Goal: Task Accomplishment & Management: Use online tool/utility

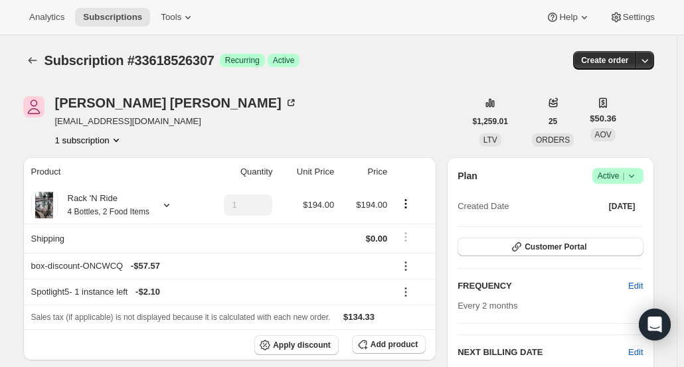
scroll to position [66, 0]
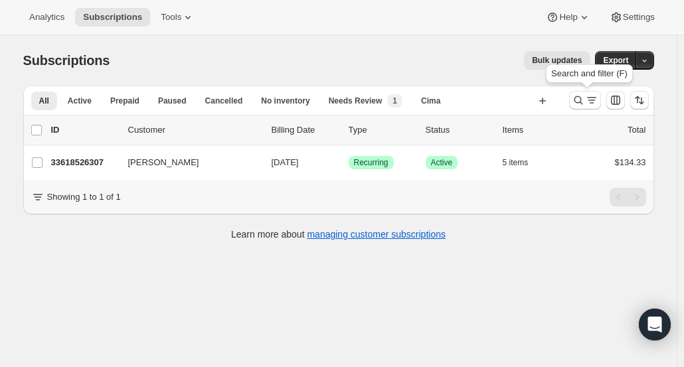
click at [583, 101] on icon "Search and filter results" at bounding box center [578, 100] width 13 height 13
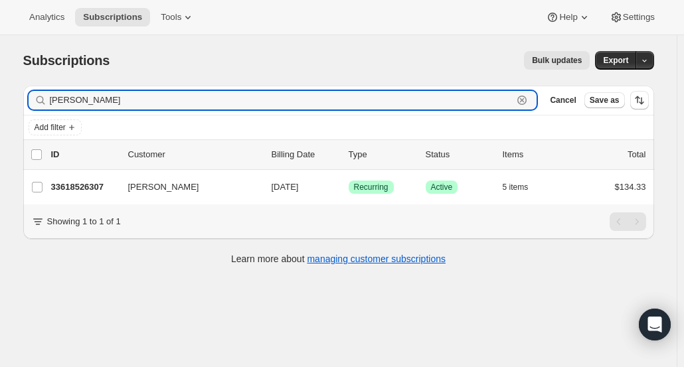
click at [529, 98] on icon "button" at bounding box center [521, 100] width 13 height 13
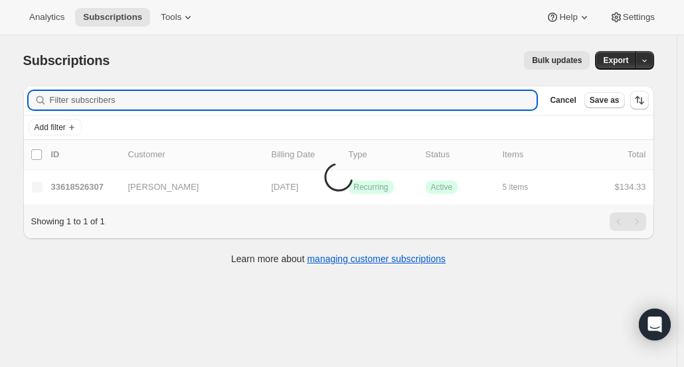
paste input "claudiazone@yahoo.com"
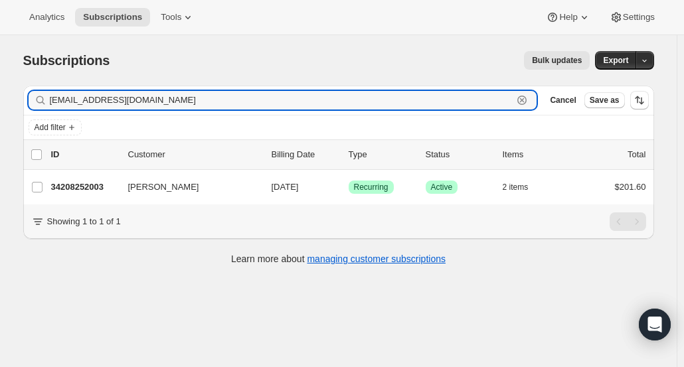
type input "claudiazone@yahoo.com"
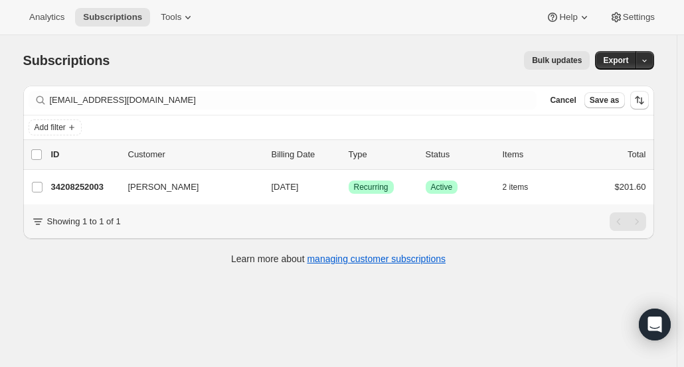
click at [82, 187] on p "34208252003" at bounding box center [84, 187] width 66 height 13
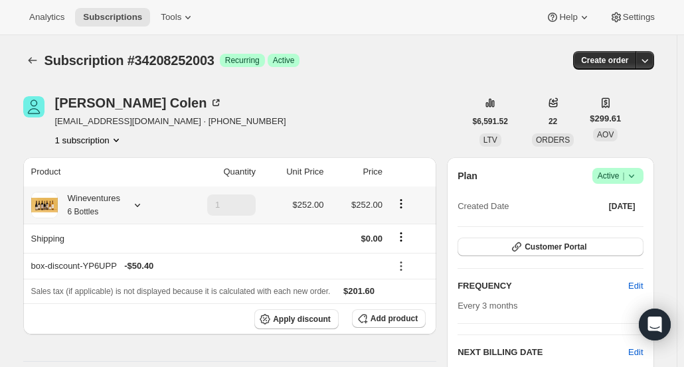
click at [113, 207] on div "Wineventures 6 Bottles" at bounding box center [89, 205] width 62 height 27
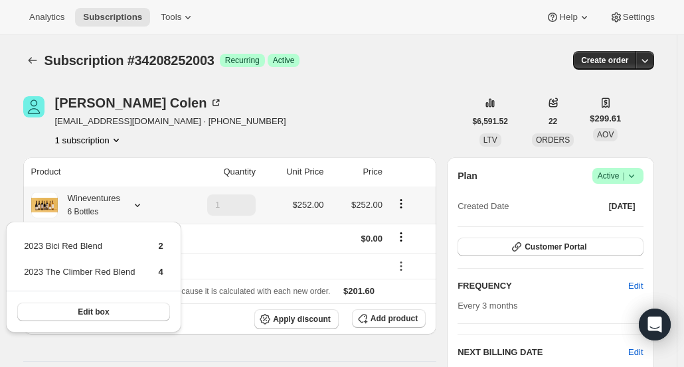
click at [114, 211] on div "Wineventures 6 Bottles" at bounding box center [89, 205] width 62 height 27
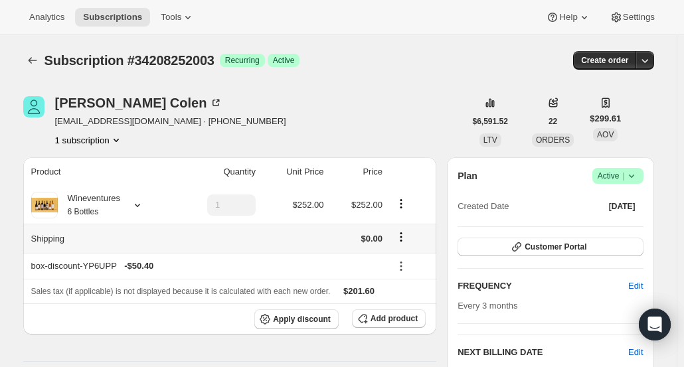
click at [402, 240] on icon "Shipping actions" at bounding box center [401, 241] width 2 height 2
click at [400, 256] on span "Edit shipping rate" at bounding box center [404, 262] width 66 height 13
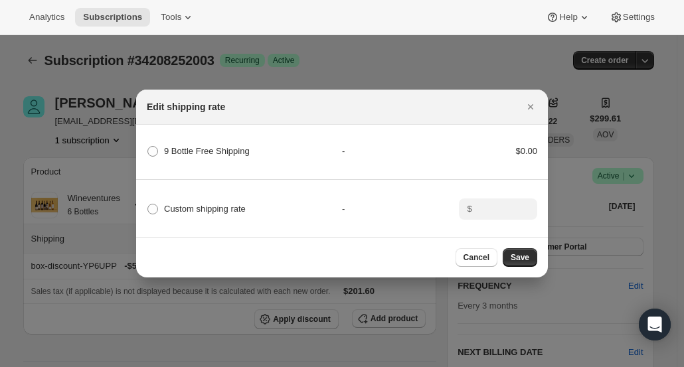
click at [155, 204] on span ":r4g:" at bounding box center [152, 209] width 11 height 11
click at [148, 204] on input "Custom shipping rate" at bounding box center [147, 204] width 1 height 1
radio input "true"
click at [480, 205] on input ":r4g:" at bounding box center [496, 209] width 41 height 21
type input "20"
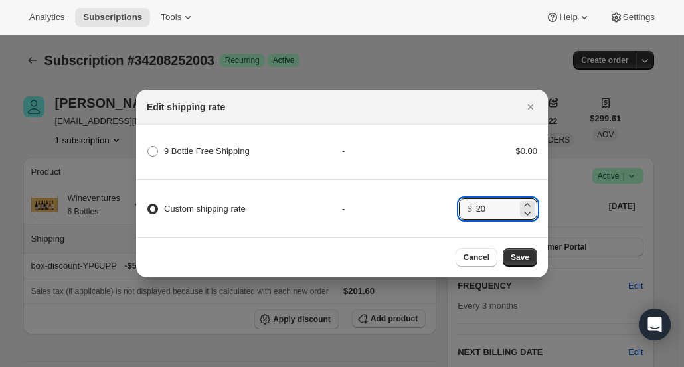
click at [487, 258] on span "Cancel" at bounding box center [477, 257] width 26 height 11
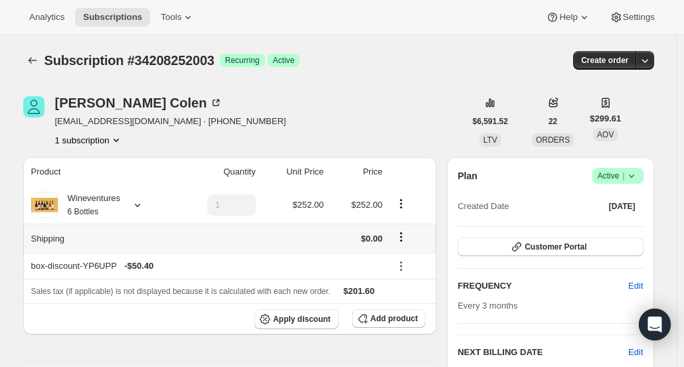
scroll to position [69, 0]
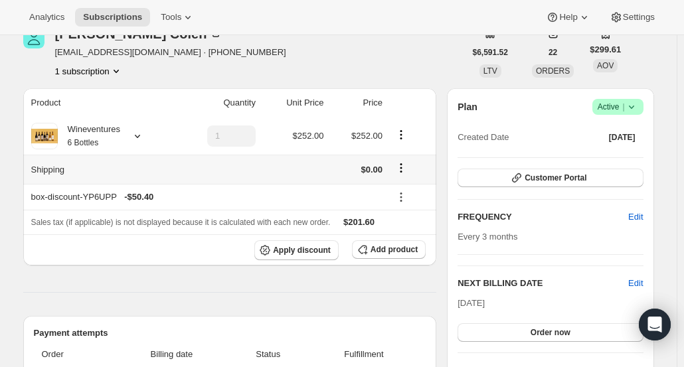
click at [401, 169] on icon "Shipping actions" at bounding box center [400, 167] width 13 height 13
click at [381, 205] on div "Edit shipping rate" at bounding box center [404, 193] width 82 height 29
click at [389, 197] on span "Edit shipping rate" at bounding box center [404, 194] width 66 height 10
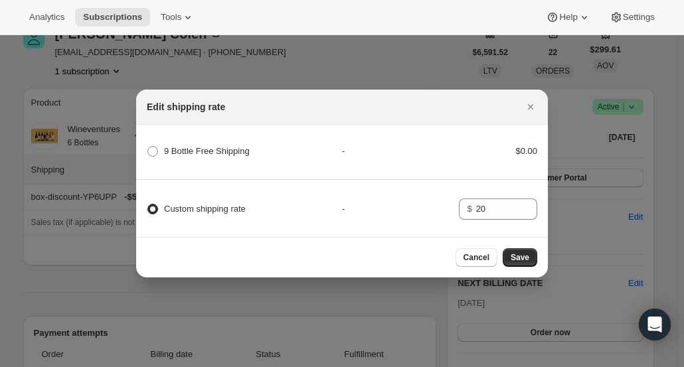
click at [519, 263] on span "Save" at bounding box center [520, 257] width 19 height 11
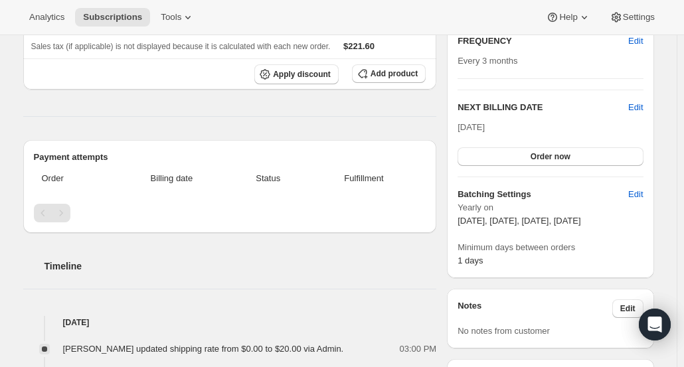
scroll to position [0, 0]
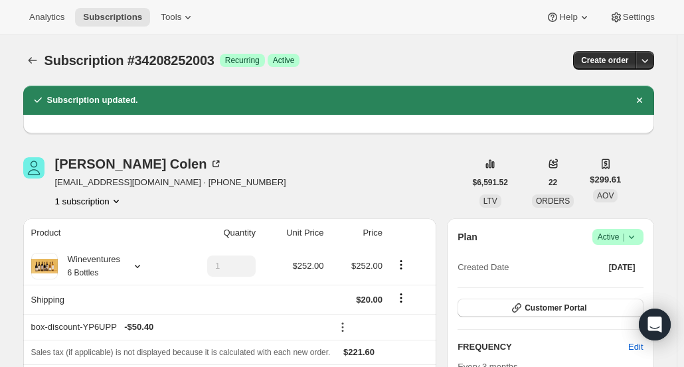
click at [102, 21] on span "Subscriptions" at bounding box center [112, 17] width 59 height 11
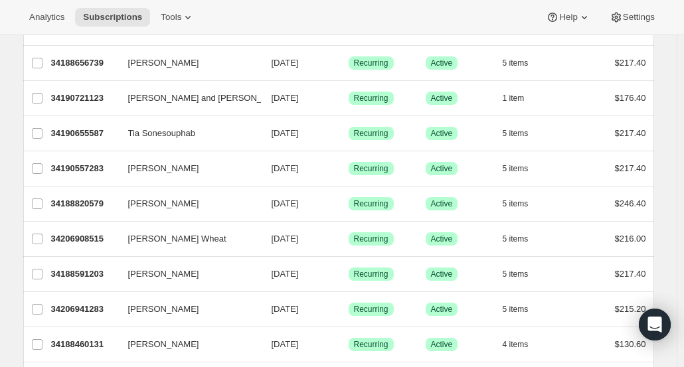
scroll to position [1395, 0]
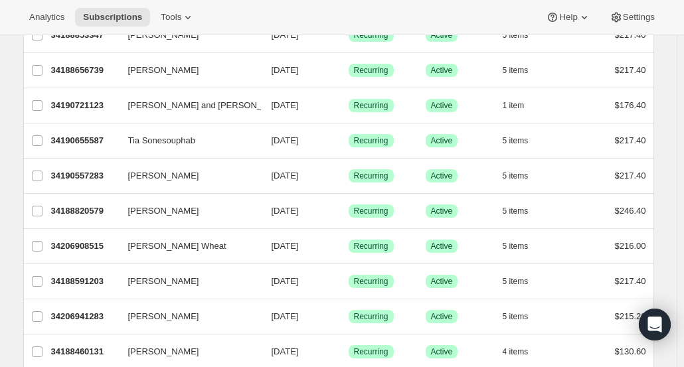
click at [226, 271] on button "Laurie Shelton" at bounding box center [186, 281] width 133 height 21
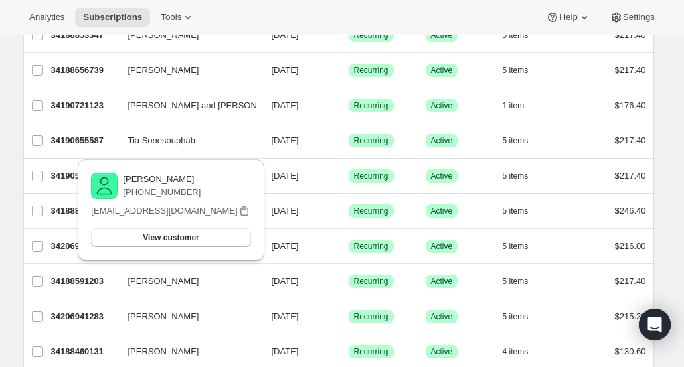
click at [80, 275] on p "34188591203" at bounding box center [84, 281] width 66 height 13
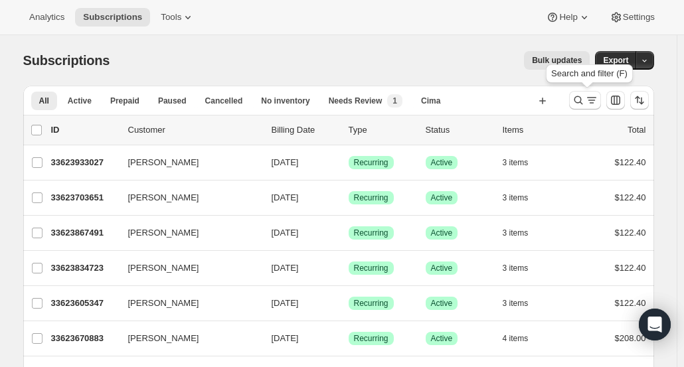
click at [580, 100] on icon "Search and filter results" at bounding box center [578, 100] width 13 height 13
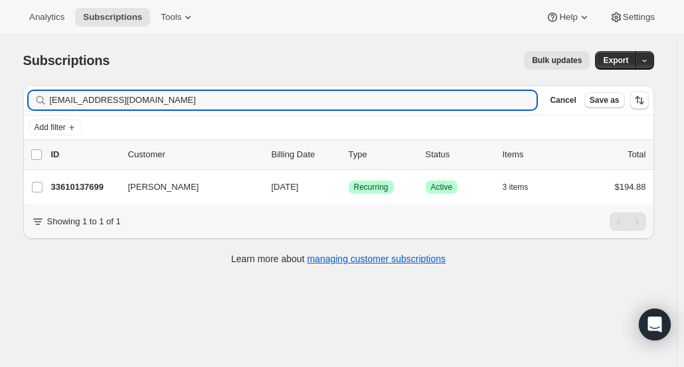
type input "ljzeidner@gmail.com"
click at [61, 192] on p "33610137699" at bounding box center [84, 187] width 66 height 13
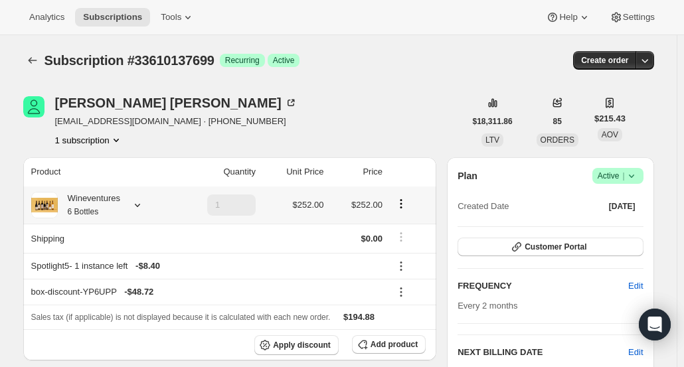
click at [114, 208] on div "Wineventures 6 Bottles" at bounding box center [89, 205] width 62 height 27
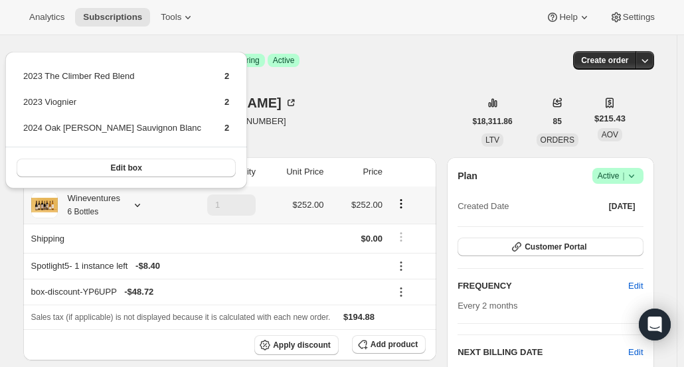
click at [110, 206] on div "Wineventures 6 Bottles" at bounding box center [89, 205] width 62 height 27
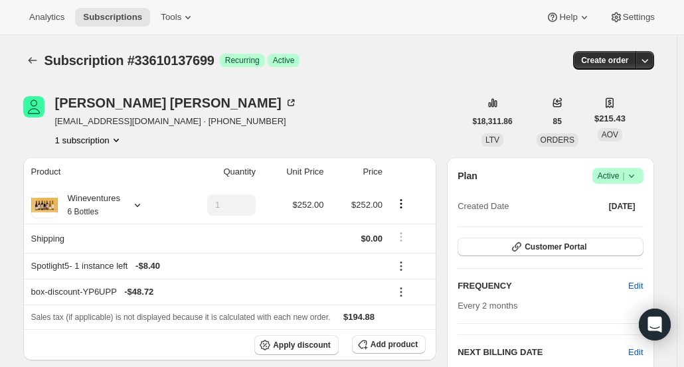
click at [648, 60] on icon "button" at bounding box center [644, 60] width 13 height 13
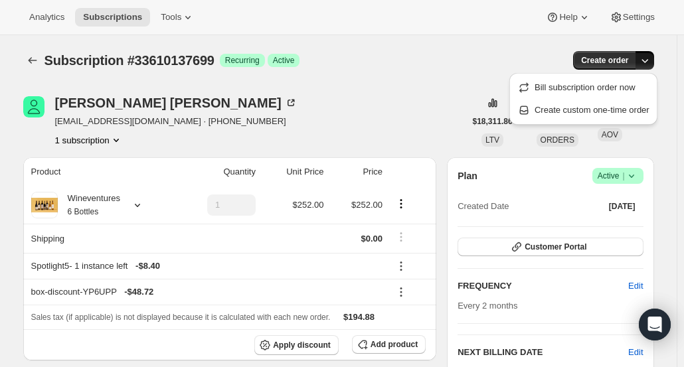
click at [616, 84] on span "Bill subscription order now" at bounding box center [585, 87] width 101 height 10
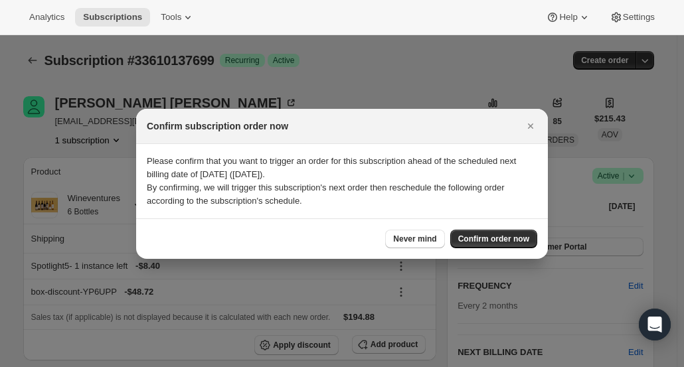
click at [478, 242] on span "Confirm order now" at bounding box center [493, 239] width 71 height 11
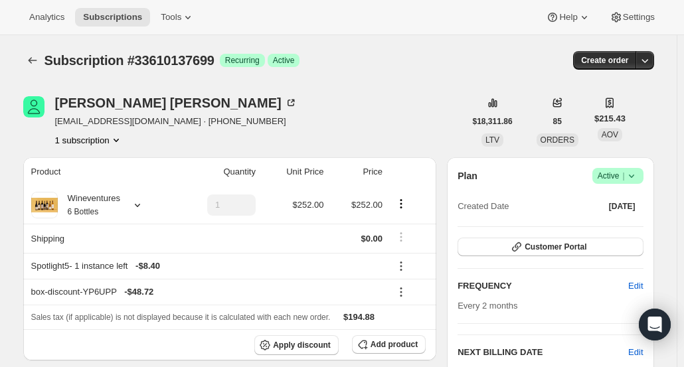
click at [122, 104] on div "Lydia Zeidner" at bounding box center [176, 102] width 242 height 13
click at [39, 62] on icon "Subscriptions" at bounding box center [32, 60] width 13 height 13
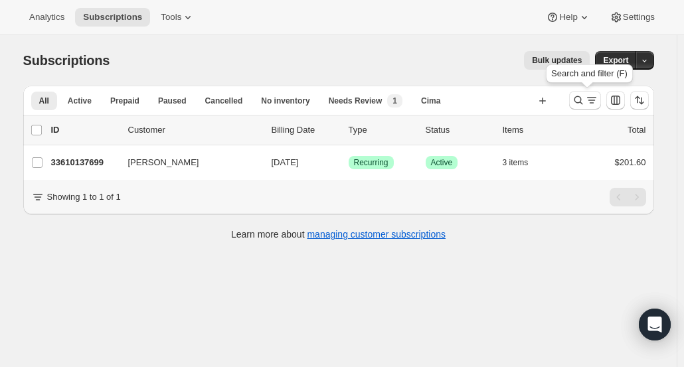
click at [578, 103] on icon "Search and filter results" at bounding box center [578, 100] width 13 height 13
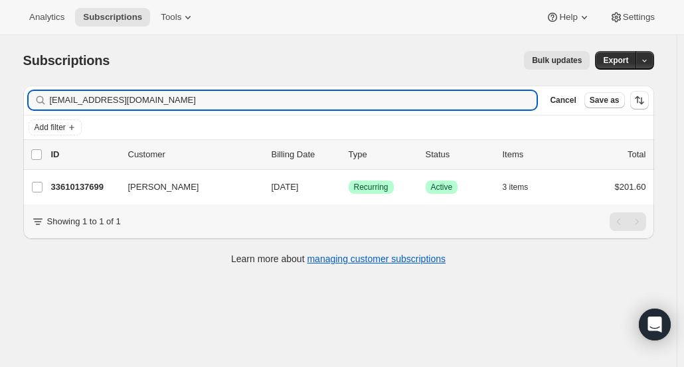
click at [567, 104] on span "Cancel" at bounding box center [563, 100] width 26 height 11
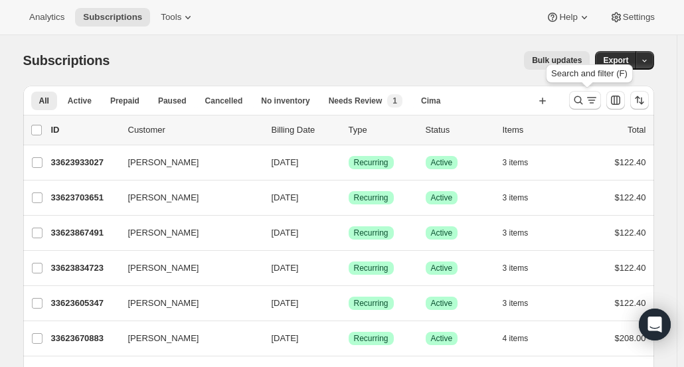
click at [578, 99] on icon "Search and filter results" at bounding box center [578, 100] width 9 height 9
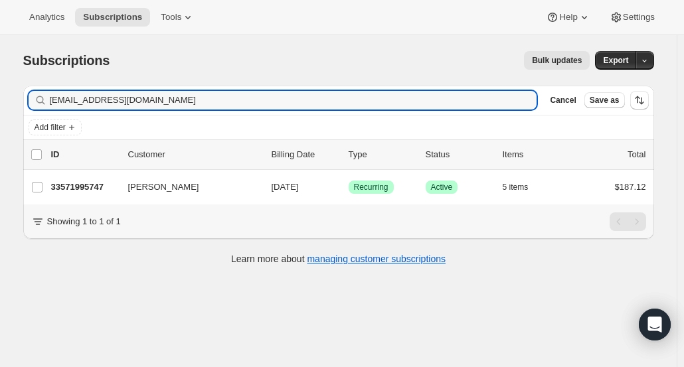
type input "koripina@gmail.com"
click at [88, 185] on p "33571995747" at bounding box center [84, 187] width 66 height 13
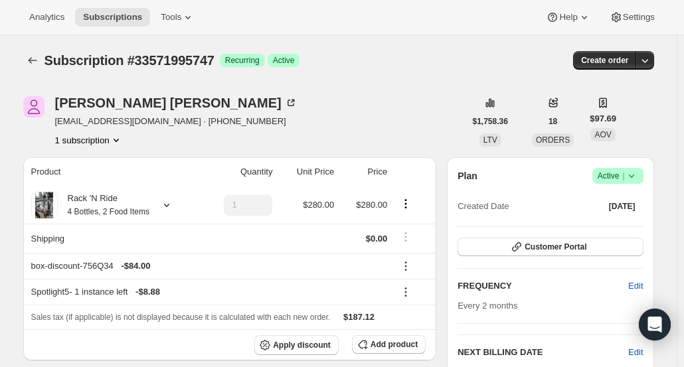
scroll to position [1, 0]
click at [598, 245] on button "Customer Portal" at bounding box center [550, 246] width 185 height 19
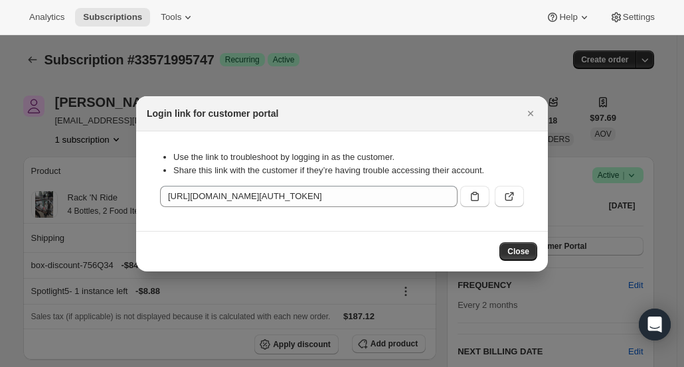
click at [519, 196] on button ":r1hh:" at bounding box center [509, 196] width 29 height 21
click at [533, 115] on icon "Close" at bounding box center [530, 113] width 5 height 5
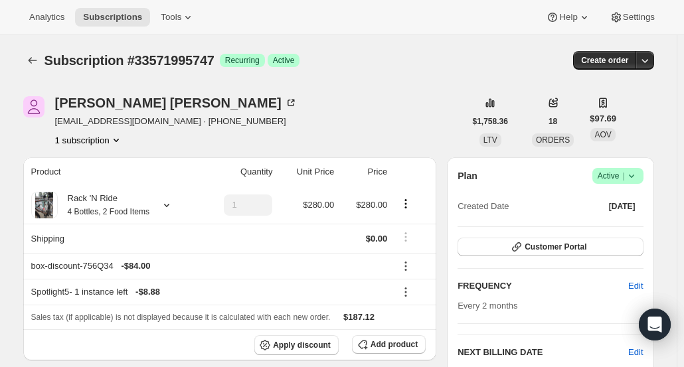
click at [647, 57] on icon "button" at bounding box center [644, 60] width 13 height 13
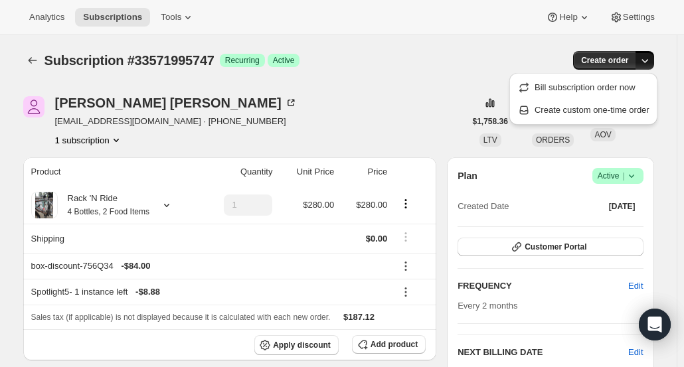
click at [593, 112] on span "Create custom one-time order" at bounding box center [592, 110] width 115 height 10
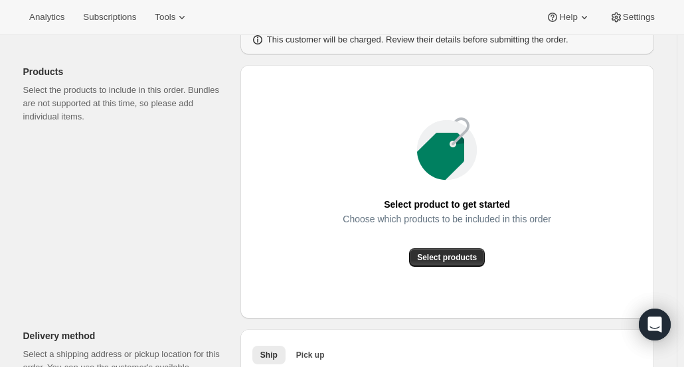
scroll to position [139, 0]
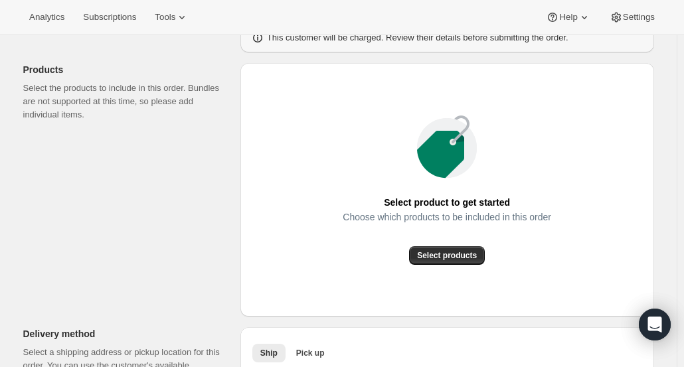
click at [456, 254] on span "Select products" at bounding box center [447, 255] width 60 height 11
click at [473, 254] on span "Select products" at bounding box center [447, 255] width 60 height 11
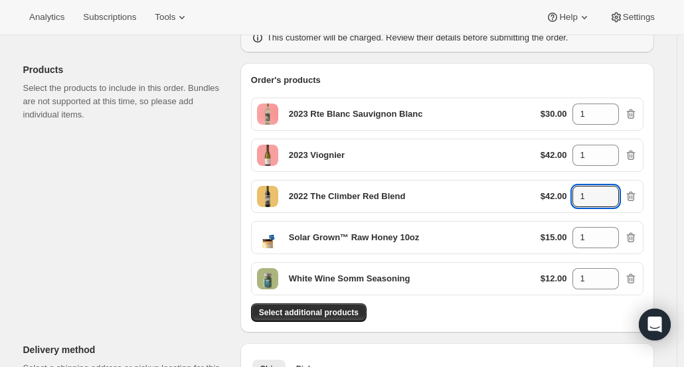
click at [612, 191] on icon at bounding box center [608, 192] width 13 height 13
type input "2"
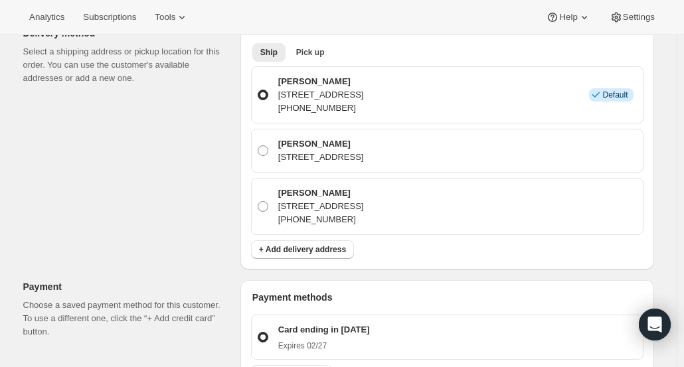
scroll to position [454, 0]
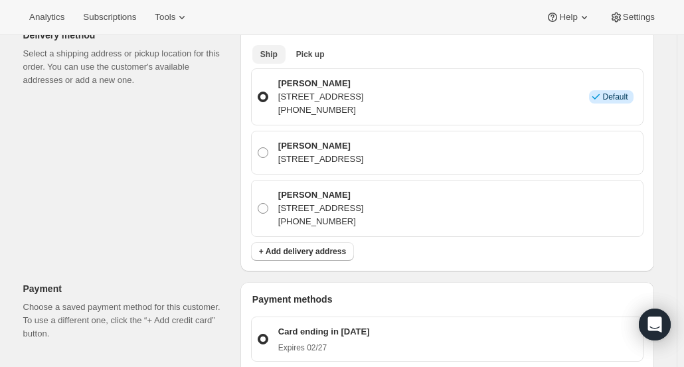
click at [308, 50] on span "Pick up" at bounding box center [310, 54] width 29 height 11
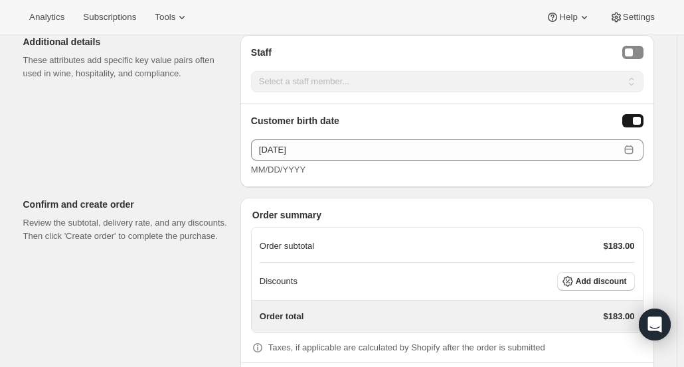
scroll to position [859, 0]
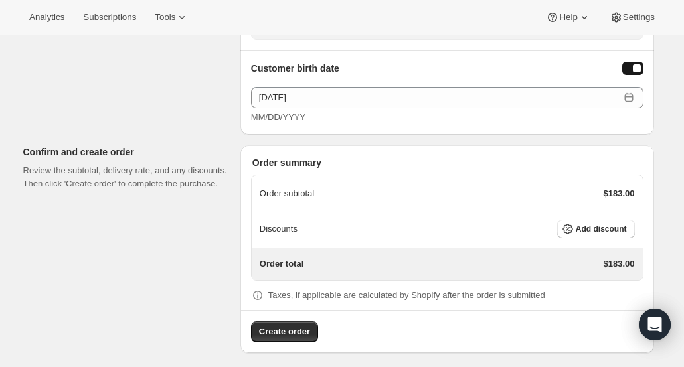
click at [592, 224] on span "Add discount" at bounding box center [601, 229] width 51 height 11
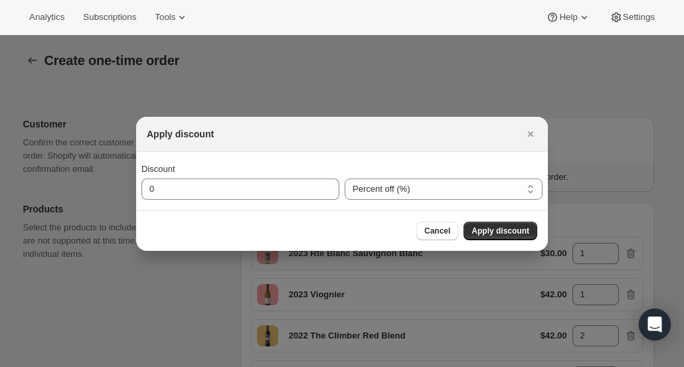
scroll to position [0, 0]
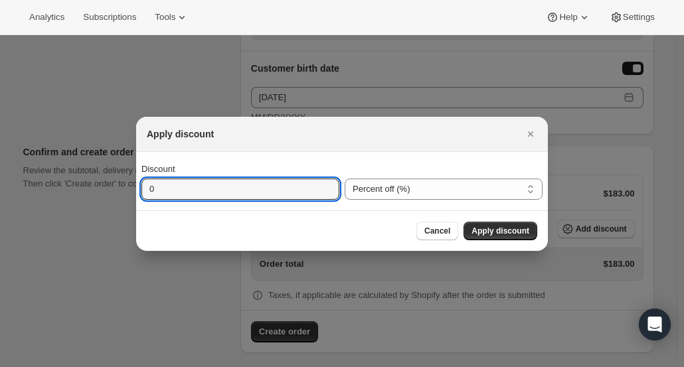
click at [208, 192] on input "0" at bounding box center [230, 189] width 178 height 21
type input "30"
click at [499, 229] on span "Apply discount" at bounding box center [501, 231] width 58 height 11
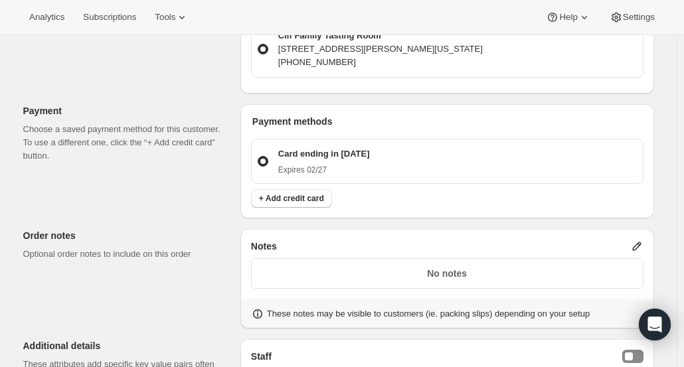
scroll to position [853, 0]
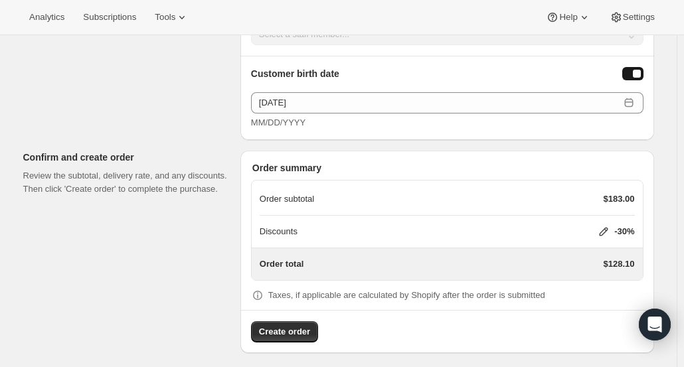
click at [299, 325] on span "Create order" at bounding box center [284, 331] width 51 height 13
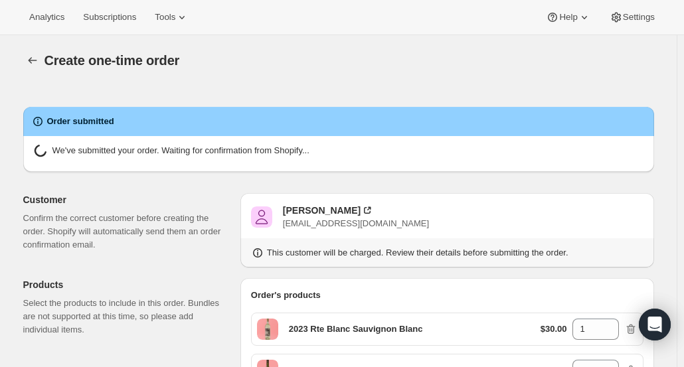
radio input "true"
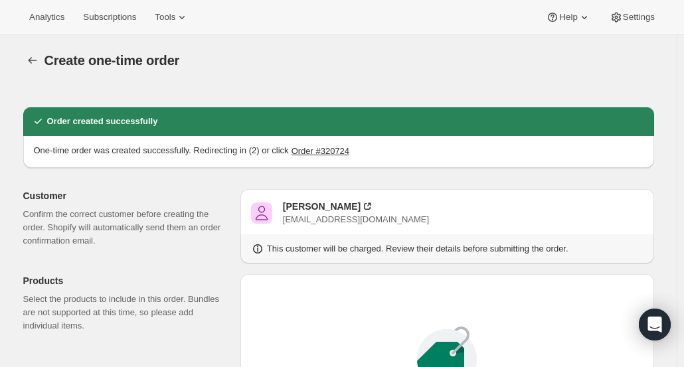
click at [300, 207] on div "Kori Pina" at bounding box center [322, 206] width 78 height 13
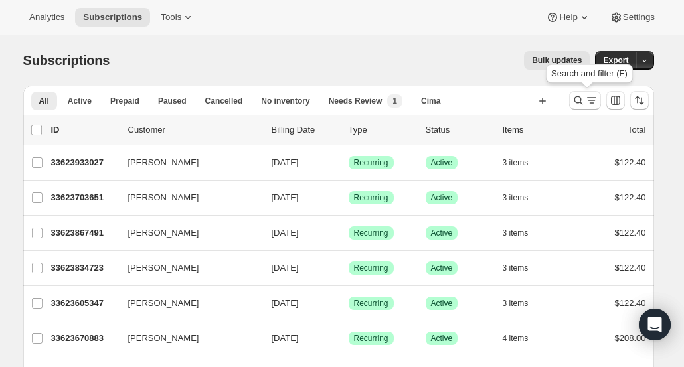
click at [582, 99] on icon "Search and filter results" at bounding box center [578, 100] width 13 height 13
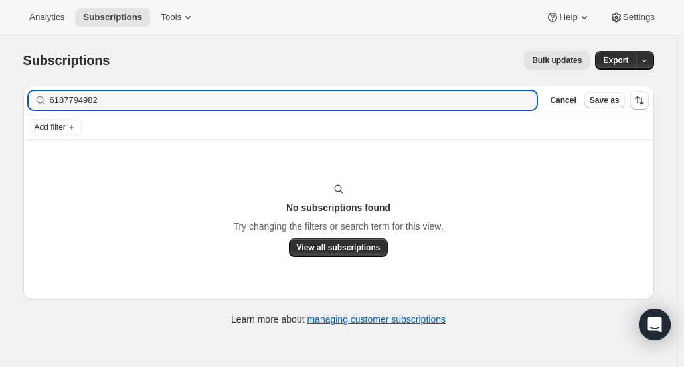
type input "6187794982"
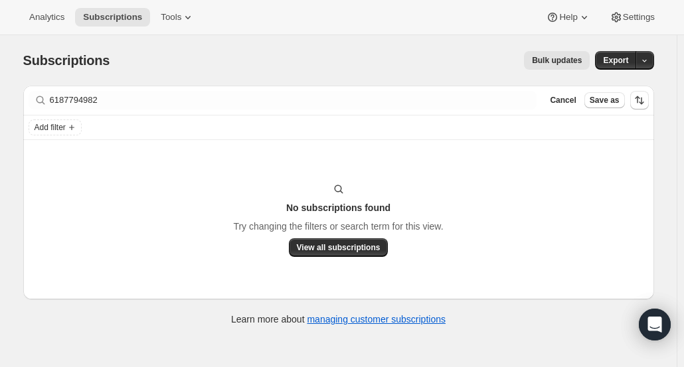
click at [563, 106] on button "Cancel" at bounding box center [563, 100] width 37 height 16
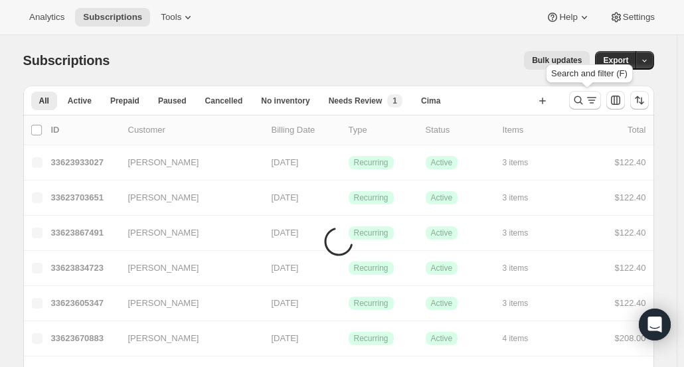
click at [576, 102] on icon "Search and filter results" at bounding box center [578, 100] width 13 height 13
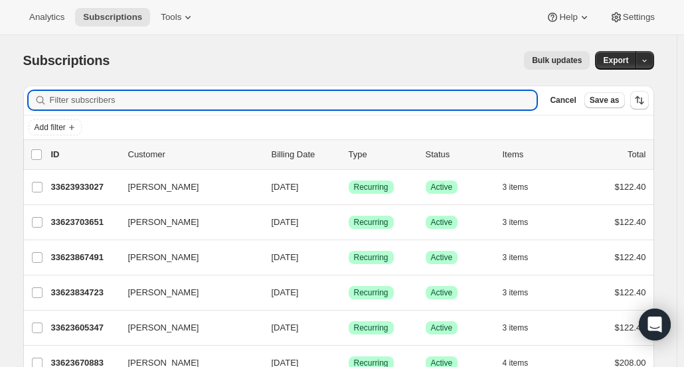
paste input "KRATSCHMER MARY"
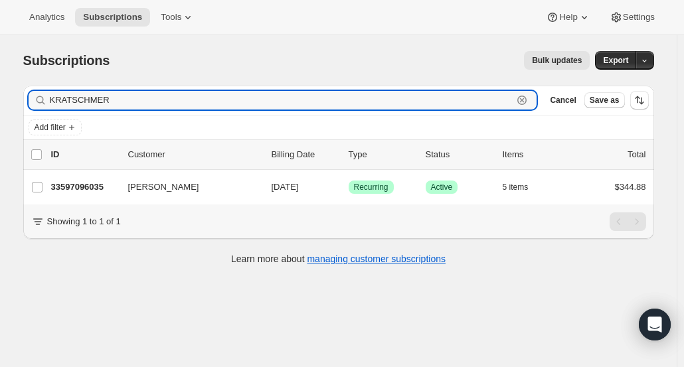
type input "KRATSCHMER"
click at [78, 189] on p "33597096035" at bounding box center [84, 187] width 66 height 13
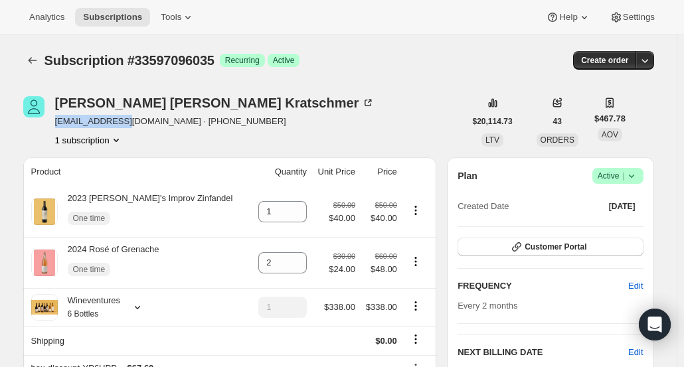
drag, startPoint x: 124, startPoint y: 123, endPoint x: 58, endPoint y: 123, distance: 65.1
click at [58, 123] on span "kratch1@aol.com · +16187794982" at bounding box center [215, 121] width 320 height 13
copy span "kratch1@aol.com"
click at [133, 309] on icon at bounding box center [137, 307] width 13 height 13
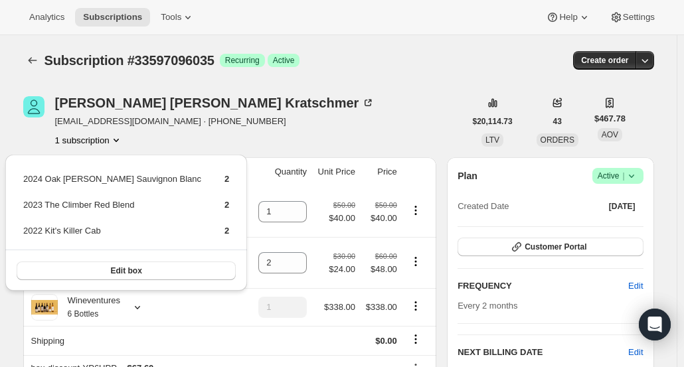
click at [331, 124] on div "Mary Jo Kratschmer kratch1@aol.com · +16187794982 1 subscription" at bounding box center [244, 121] width 442 height 50
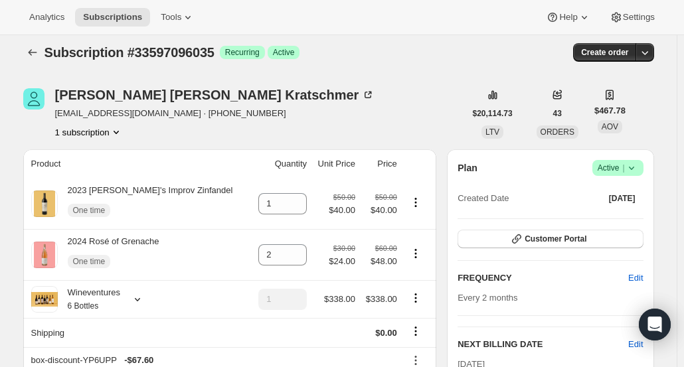
scroll to position [11, 0]
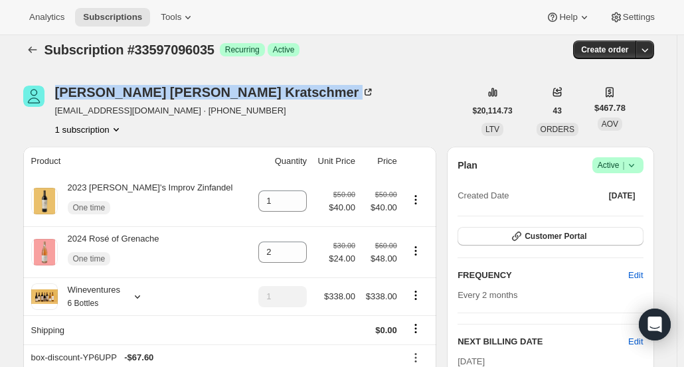
drag, startPoint x: 187, startPoint y: 96, endPoint x: 59, endPoint y: 87, distance: 127.8
click at [59, 87] on div "Mary Jo Kratschmer" at bounding box center [215, 92] width 320 height 13
copy div "Mary Jo Kratschmer"
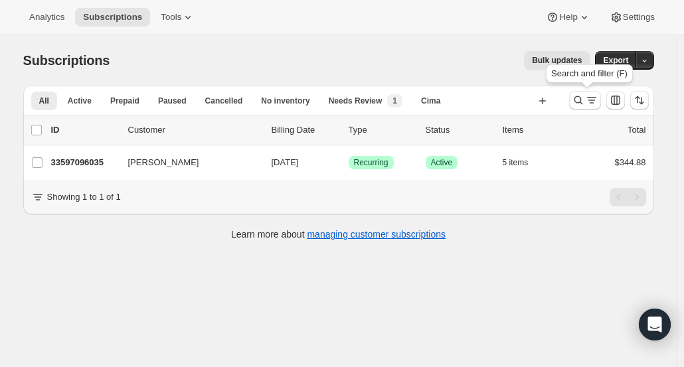
click at [582, 102] on icon "Search and filter results" at bounding box center [578, 100] width 9 height 9
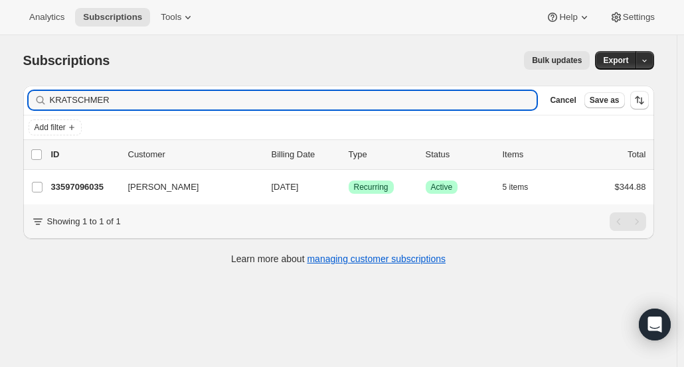
click at [567, 104] on span "Cancel" at bounding box center [563, 100] width 26 height 11
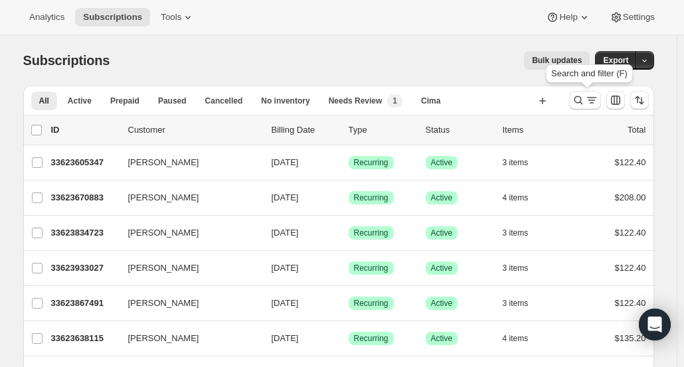
click at [579, 99] on icon "Search and filter results" at bounding box center [578, 100] width 13 height 13
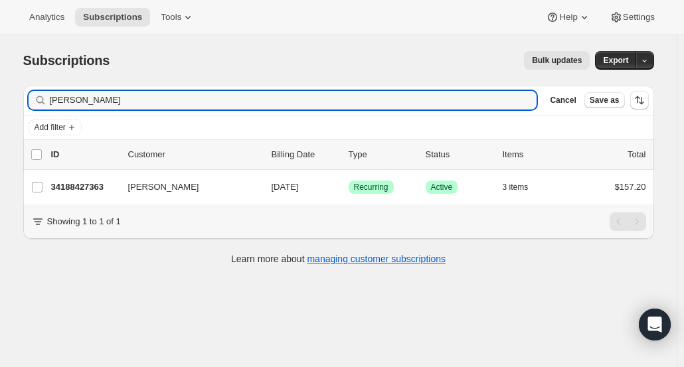
type input "Cathy Berg"
click at [89, 185] on p "34188427363" at bounding box center [84, 187] width 66 height 13
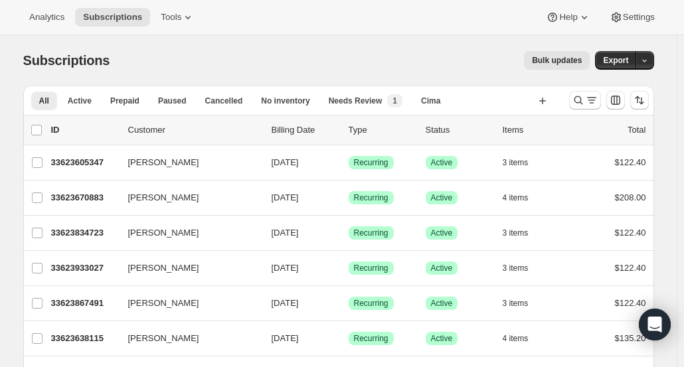
click at [578, 98] on icon "Search and filter results" at bounding box center [578, 100] width 9 height 9
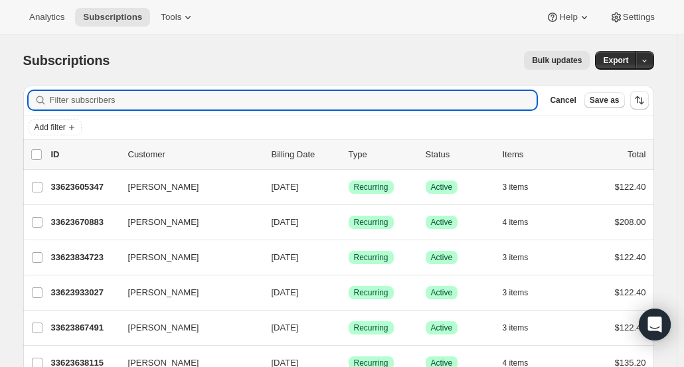
paste input "MACKIE JENNIFER"
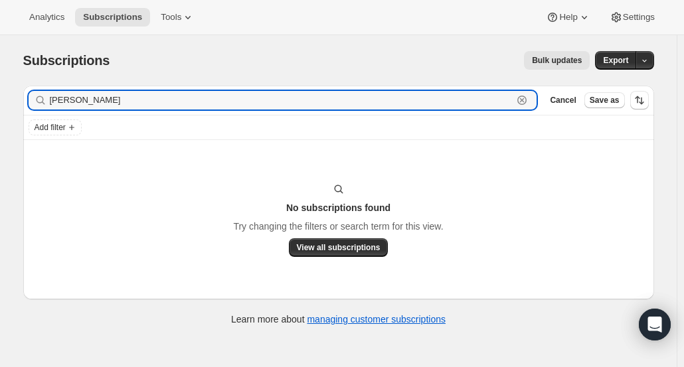
drag, startPoint x: 90, startPoint y: 103, endPoint x: -15, endPoint y: 102, distance: 104.3
click at [0, 102] on html "Analytics Subscriptions Tools Help Settings Skip to content Subscriptions. This…" at bounding box center [342, 183] width 684 height 367
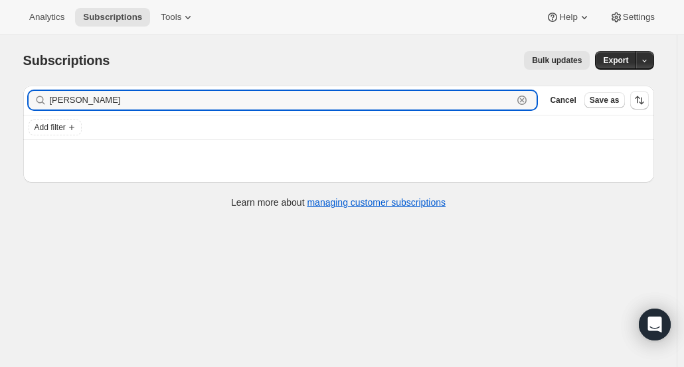
click at [122, 92] on input "JENNIFER" at bounding box center [282, 100] width 464 height 19
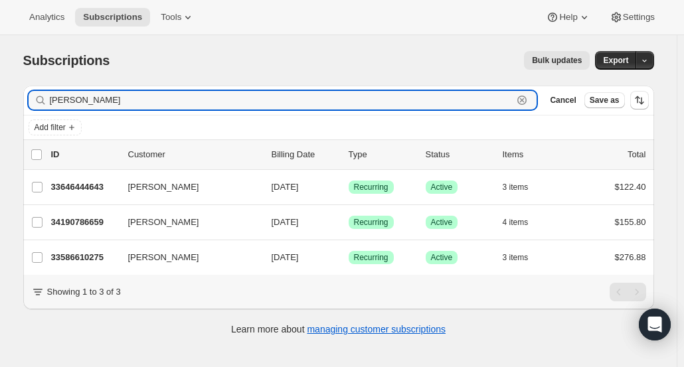
type input "JENNIFER Mack"
click at [85, 232] on div "Jennifer Mackie 34190786659 Jennifer Mackie 11/05/2025 Success Recurring Succes…" at bounding box center [338, 222] width 631 height 35
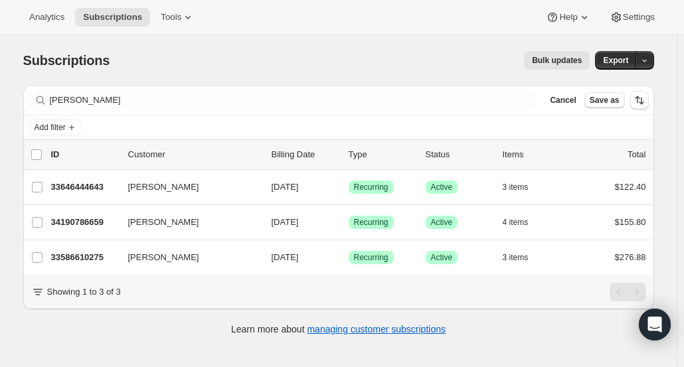
click at [81, 220] on p "34190786659" at bounding box center [84, 222] width 66 height 13
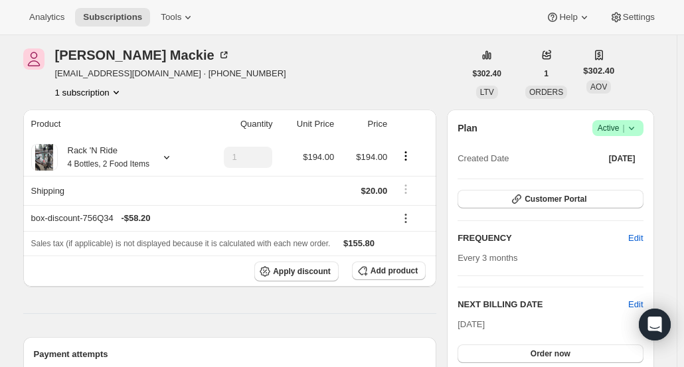
scroll to position [48, 0]
click at [533, 199] on span "Customer Portal" at bounding box center [556, 199] width 62 height 11
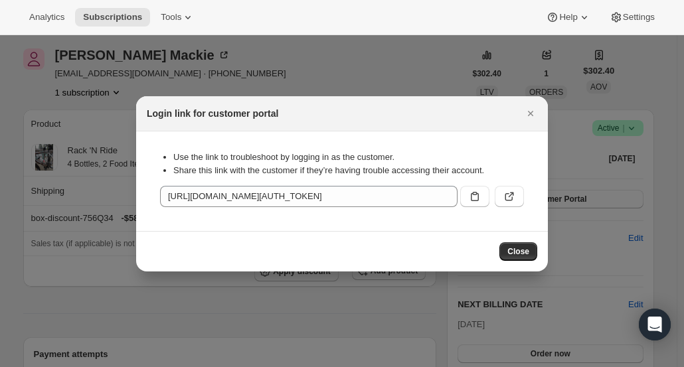
click at [521, 190] on button ":rj5:" at bounding box center [509, 196] width 29 height 21
click at [529, 111] on icon "Close" at bounding box center [530, 113] width 13 height 13
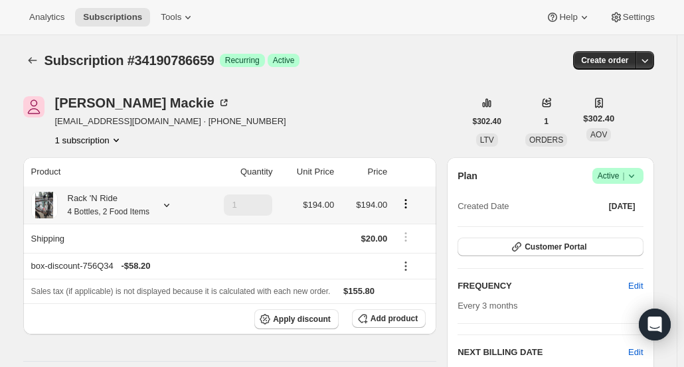
click at [410, 205] on icon "Product actions" at bounding box center [405, 203] width 13 height 13
click at [408, 185] on th at bounding box center [413, 171] width 45 height 29
click at [403, 100] on div "Jennifer Mackie jenmargenau@gmail.com · +17732557375 1 subscription" at bounding box center [244, 121] width 442 height 50
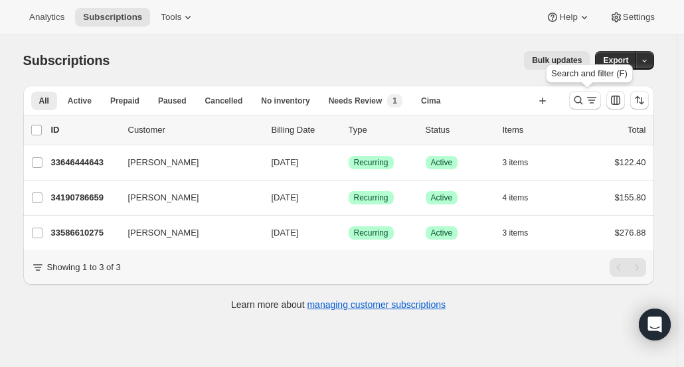
click at [579, 106] on icon "Search and filter results" at bounding box center [578, 100] width 13 height 13
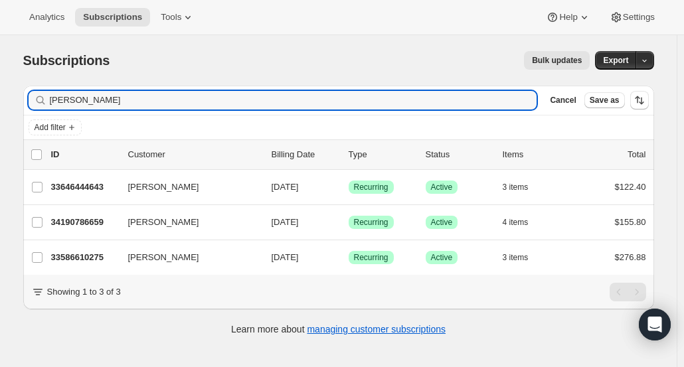
click at [568, 104] on span "Cancel" at bounding box center [563, 100] width 26 height 11
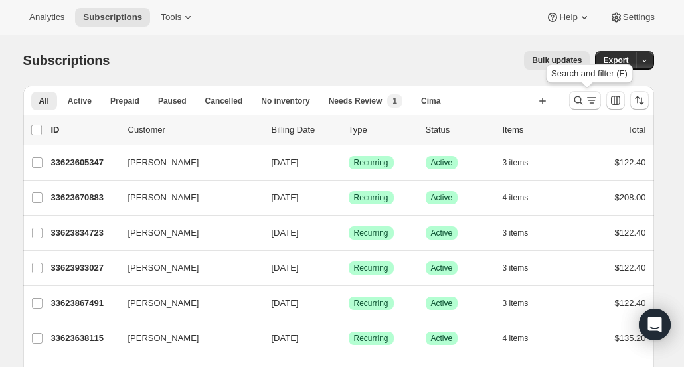
click at [582, 103] on icon "Search and filter results" at bounding box center [578, 100] width 13 height 13
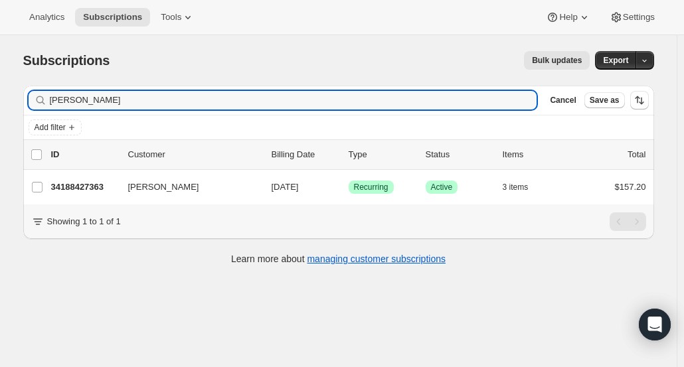
type input "Cathy Berg"
click at [100, 188] on p "34188427363" at bounding box center [84, 187] width 66 height 13
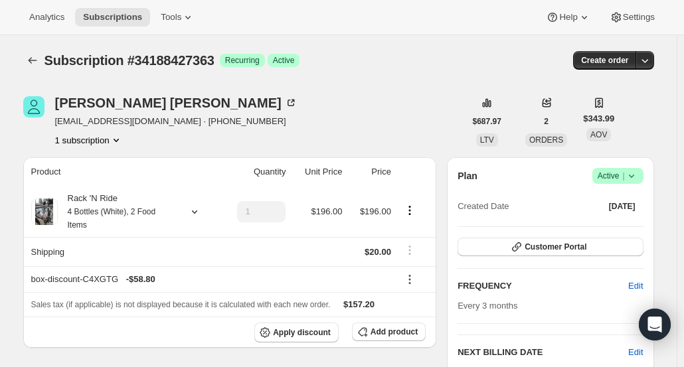
click at [651, 60] on icon "button" at bounding box center [644, 60] width 13 height 13
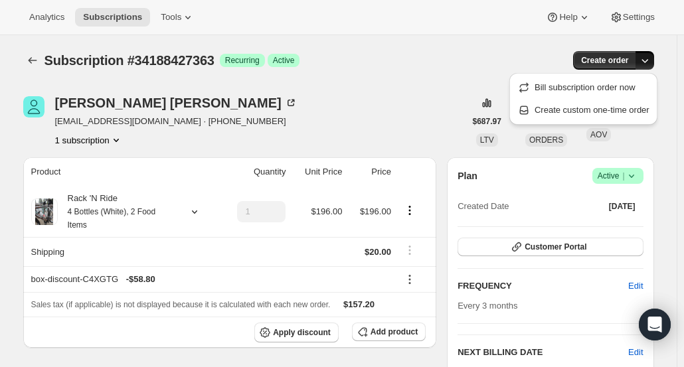
click at [626, 110] on span "Create custom one-time order" at bounding box center [592, 110] width 115 height 10
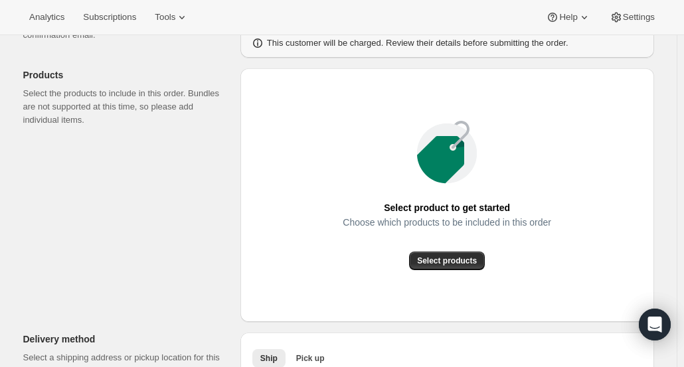
scroll to position [151, 0]
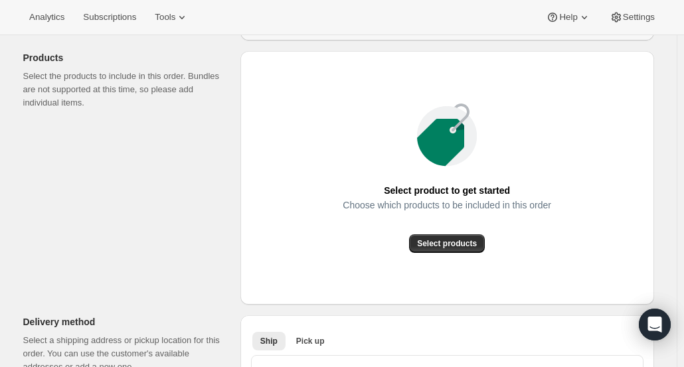
click at [481, 246] on button "Select products" at bounding box center [447, 243] width 76 height 19
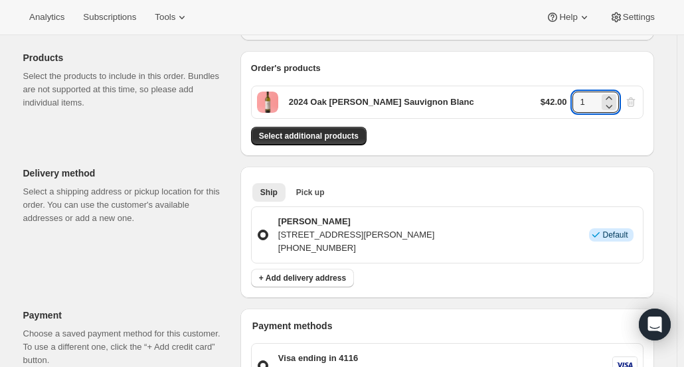
drag, startPoint x: 602, startPoint y: 95, endPoint x: 563, endPoint y: 95, distance: 39.8
click at [563, 95] on div "$42.00 1" at bounding box center [589, 102] width 97 height 21
type input "4"
click at [464, 133] on div "Select additional products" at bounding box center [447, 136] width 393 height 19
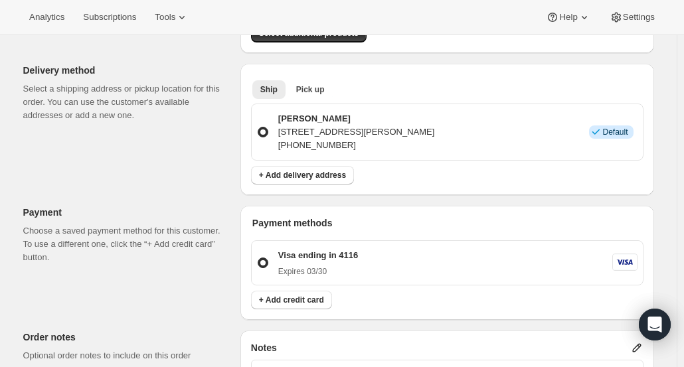
scroll to position [252, 0]
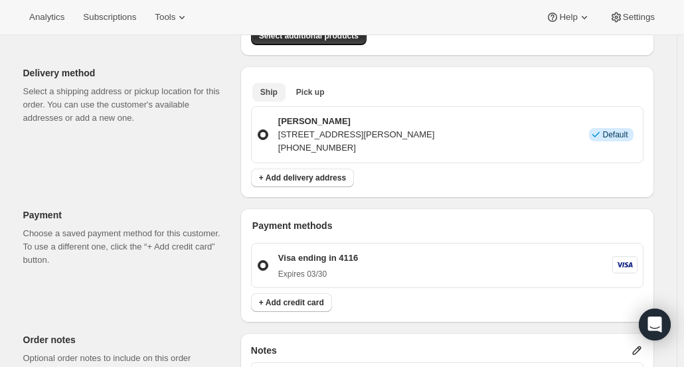
click at [321, 92] on span "Pick up" at bounding box center [310, 92] width 29 height 11
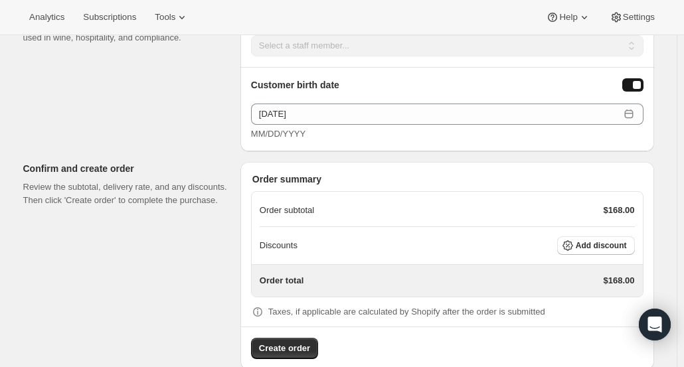
scroll to position [683, 0]
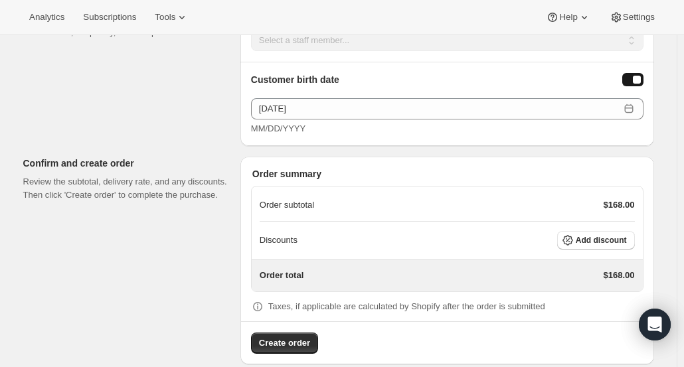
click at [581, 234] on button "Add discount" at bounding box center [596, 240] width 78 height 19
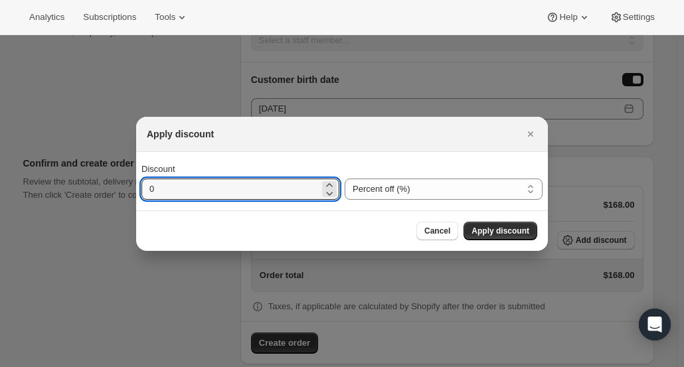
click at [141, 196] on input "0" at bounding box center [230, 189] width 178 height 21
drag, startPoint x: 184, startPoint y: 187, endPoint x: 131, endPoint y: 183, distance: 52.7
type input "30"
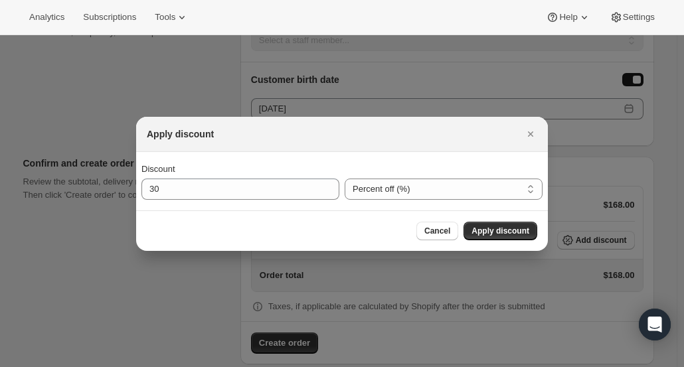
click at [489, 229] on span "Apply discount" at bounding box center [501, 231] width 58 height 11
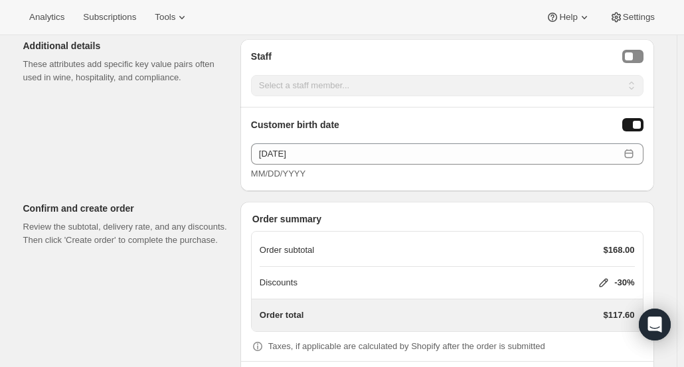
scroll to position [691, 0]
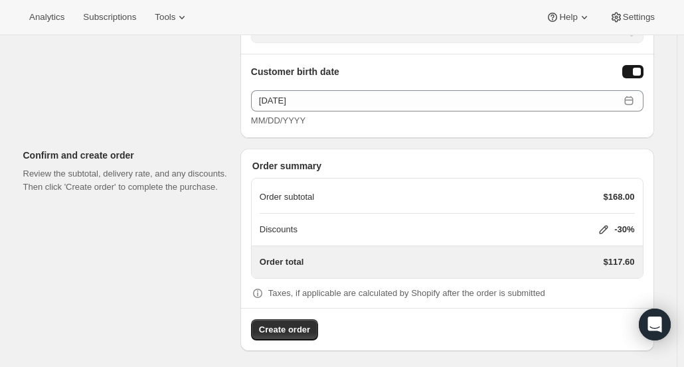
click at [288, 325] on span "Create order" at bounding box center [284, 329] width 51 height 13
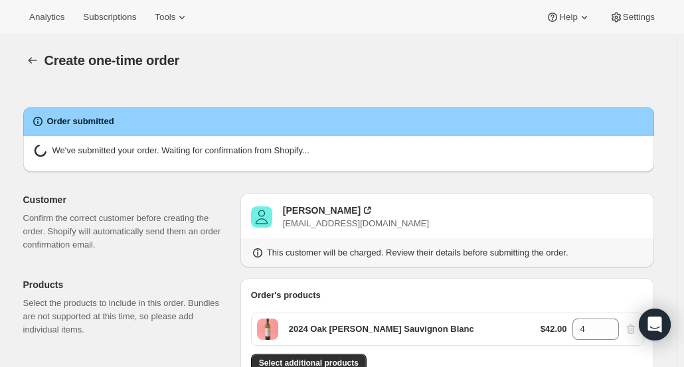
radio input "true"
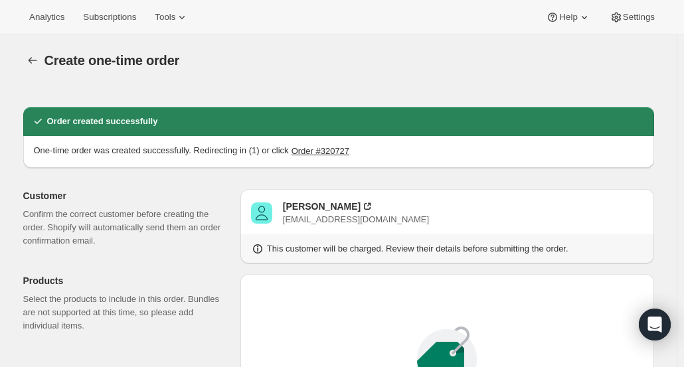
click at [300, 211] on div "Cathy Berg" at bounding box center [322, 206] width 78 height 13
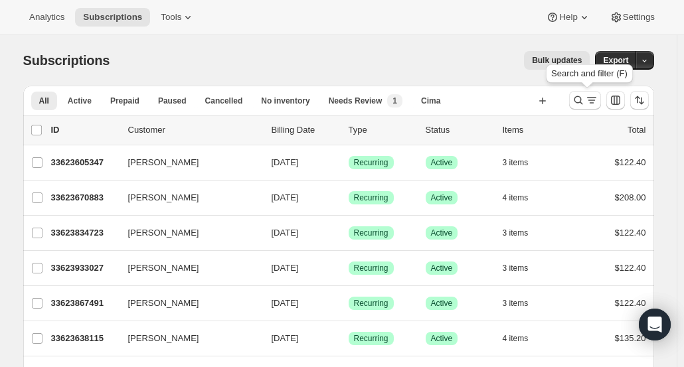
click at [585, 97] on icon "Search and filter results" at bounding box center [578, 100] width 13 height 13
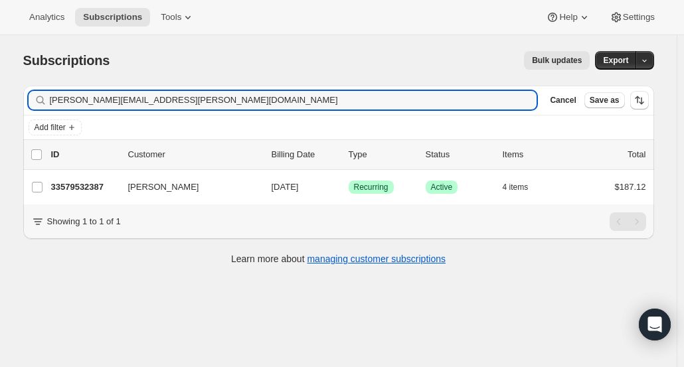
type input "[PERSON_NAME][EMAIL_ADDRESS][PERSON_NAME][DOMAIN_NAME]"
click at [102, 192] on p "33579532387" at bounding box center [84, 187] width 66 height 13
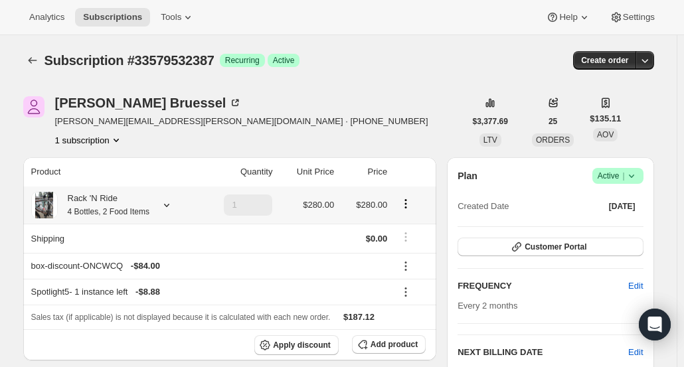
click at [165, 201] on icon at bounding box center [166, 205] width 13 height 13
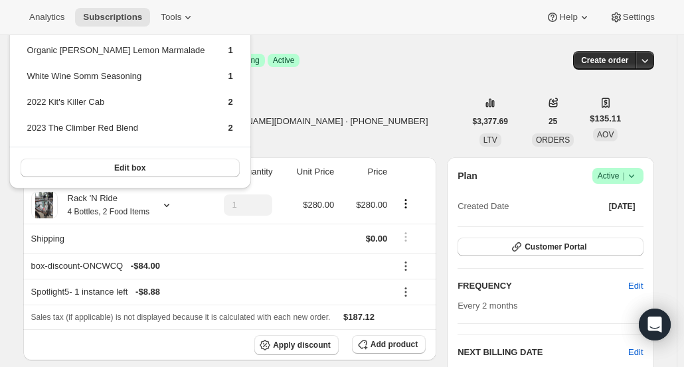
click at [349, 98] on div "[PERSON_NAME] [PERSON_NAME][EMAIL_ADDRESS][PERSON_NAME][DOMAIN_NAME] · [PHONE_N…" at bounding box center [244, 121] width 442 height 50
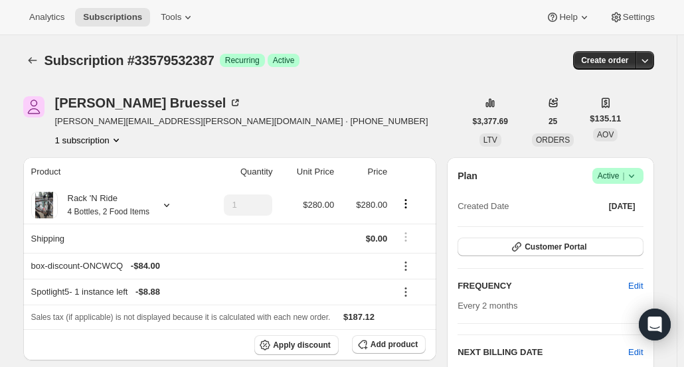
click at [654, 58] on button "button" at bounding box center [645, 60] width 19 height 19
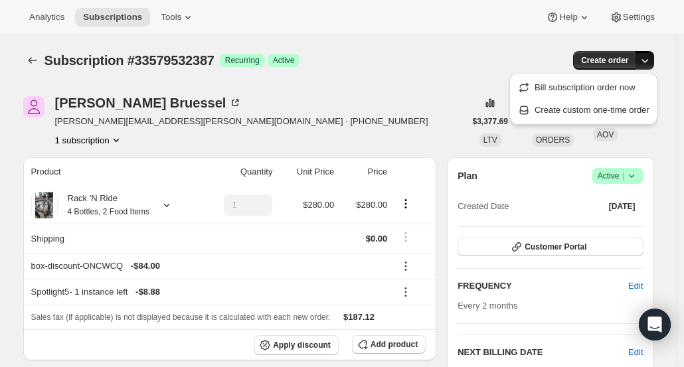
click at [611, 108] on span "Create custom one-time order" at bounding box center [592, 110] width 115 height 10
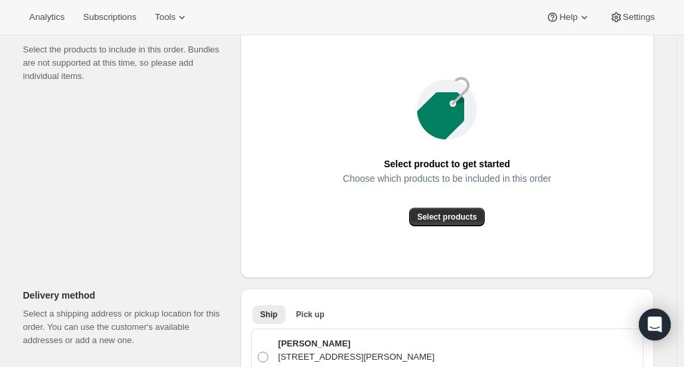
scroll to position [175, 0]
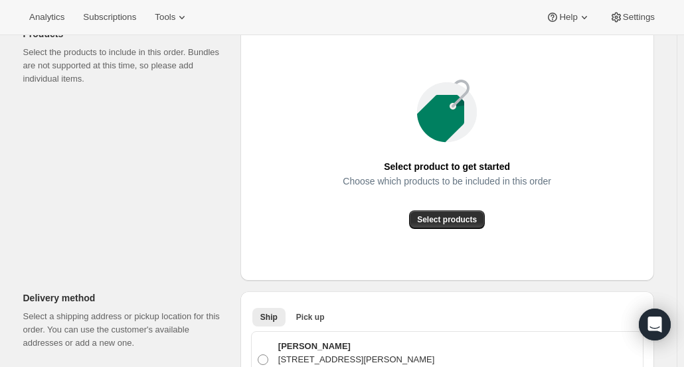
click at [448, 231] on div "Select product to get started Choose which products to be included in this orde…" at bounding box center [447, 154] width 393 height 232
click at [445, 218] on span "Select products" at bounding box center [447, 220] width 60 height 11
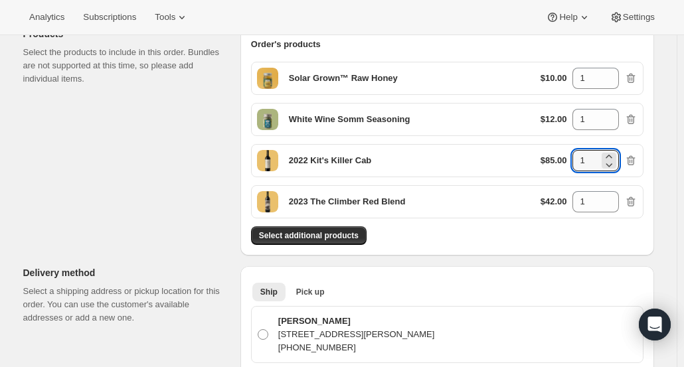
drag, startPoint x: 590, startPoint y: 157, endPoint x: 551, endPoint y: 151, distance: 39.1
click at [551, 151] on div "$85.00 1" at bounding box center [589, 160] width 97 height 21
type input "2"
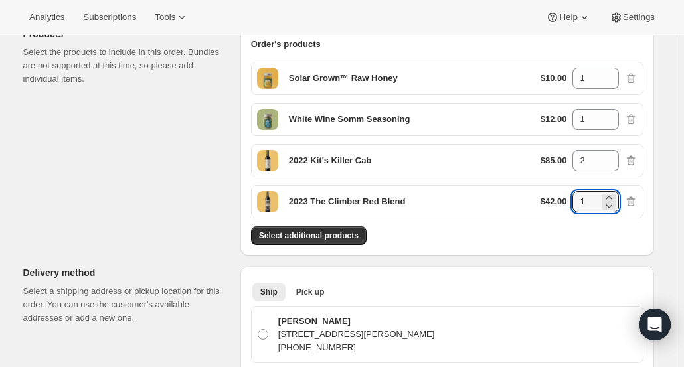
drag, startPoint x: 590, startPoint y: 200, endPoint x: 574, endPoint y: 199, distance: 16.0
click at [574, 199] on div "$42.00 1" at bounding box center [589, 201] width 97 height 21
type input "2"
click at [565, 238] on div "Select additional products" at bounding box center [447, 235] width 393 height 19
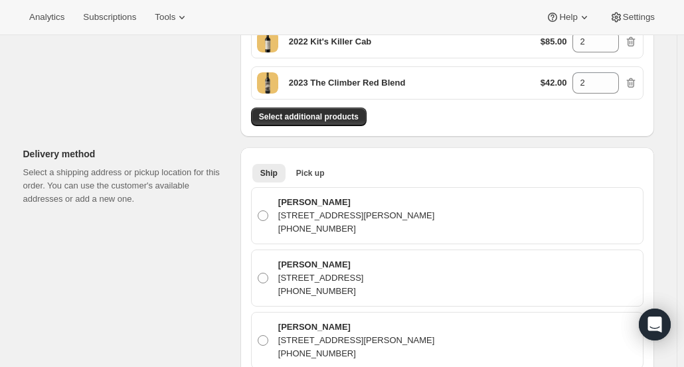
scroll to position [288, 0]
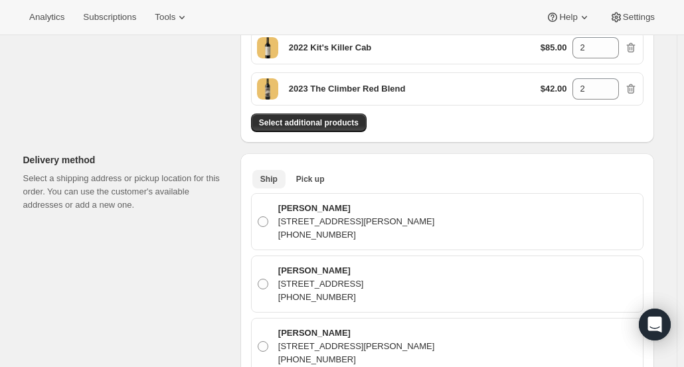
click at [326, 174] on button "Pick up" at bounding box center [310, 179] width 44 height 19
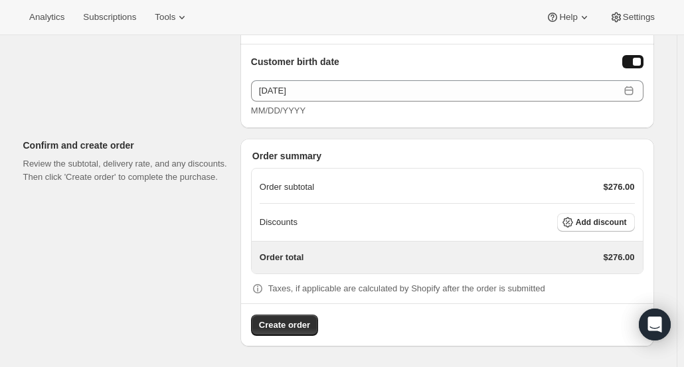
scroll to position [818, 0]
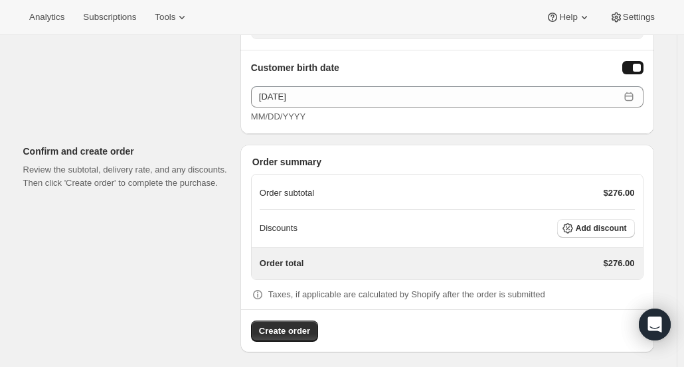
click at [611, 225] on span "Add discount" at bounding box center [601, 228] width 51 height 11
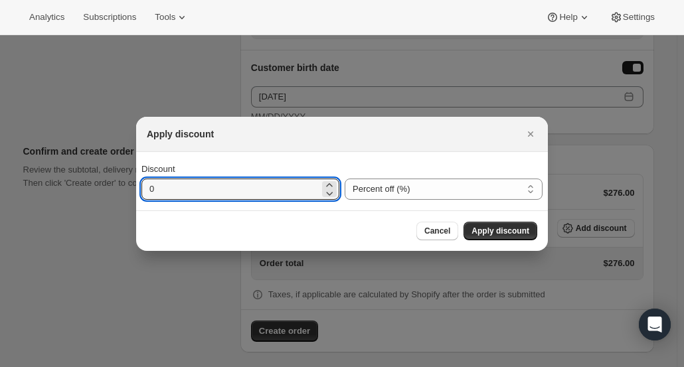
click at [199, 187] on input "0" at bounding box center [230, 189] width 178 height 21
type input "35"
click at [502, 232] on span "Apply discount" at bounding box center [501, 231] width 58 height 11
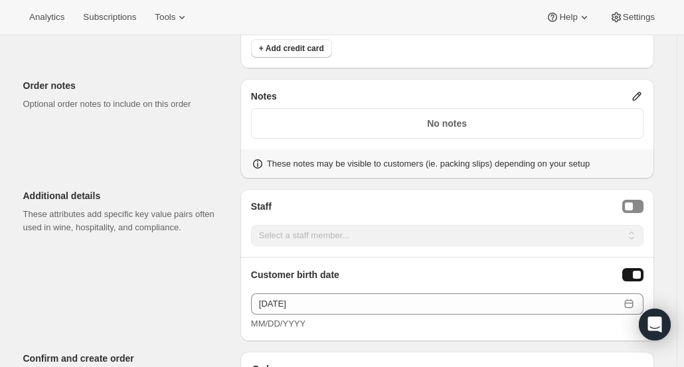
scroll to position [813, 0]
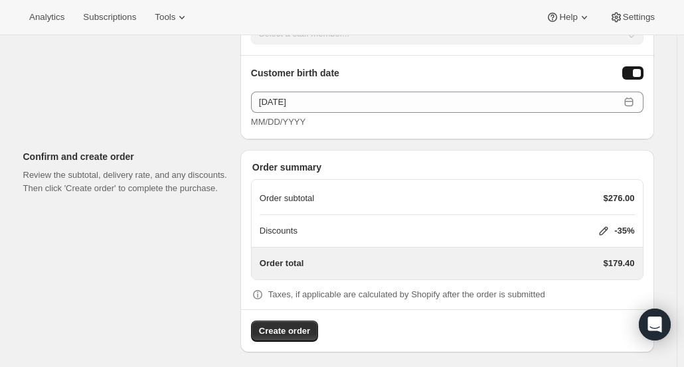
click at [293, 325] on span "Create order" at bounding box center [284, 331] width 51 height 13
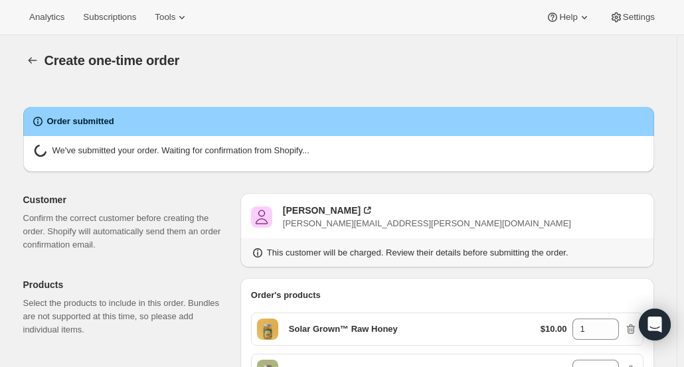
radio input "true"
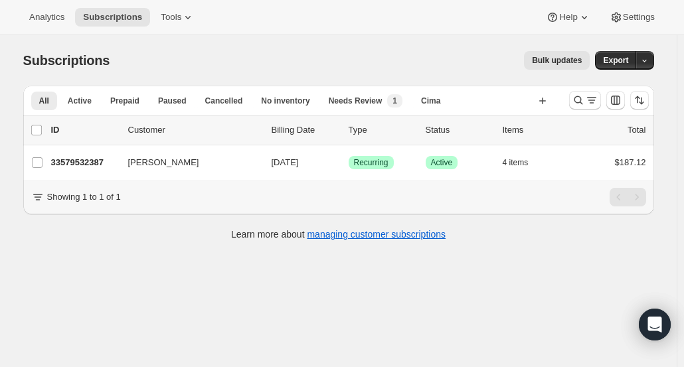
click at [98, 160] on p "33579532387" at bounding box center [84, 162] width 66 height 13
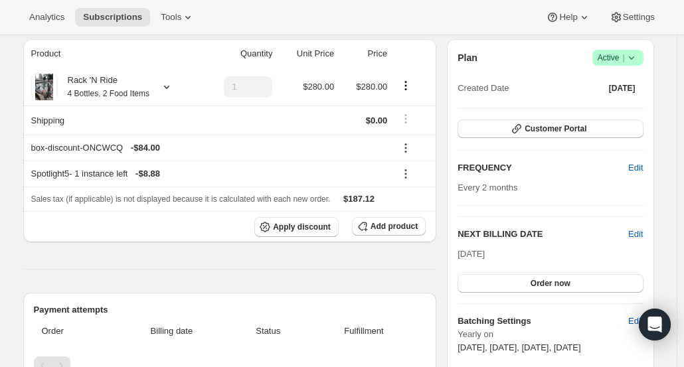
scroll to position [114, 0]
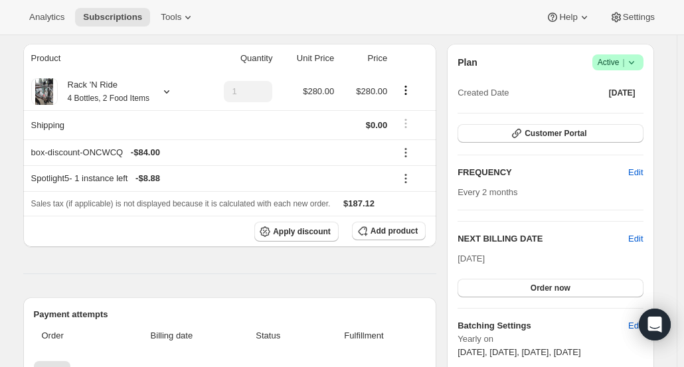
click at [586, 132] on span "Customer Portal" at bounding box center [556, 133] width 62 height 11
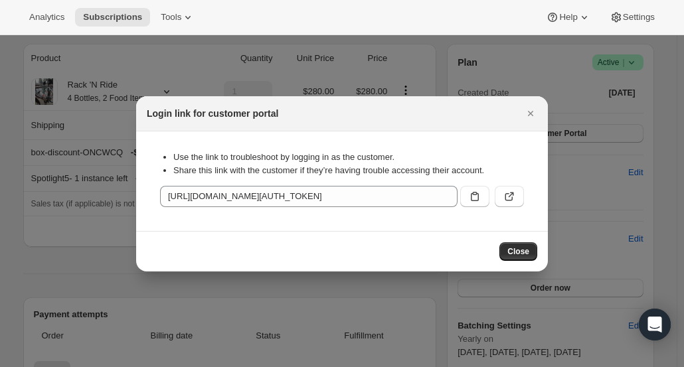
click at [507, 202] on icon ":r2n:" at bounding box center [509, 196] width 13 height 13
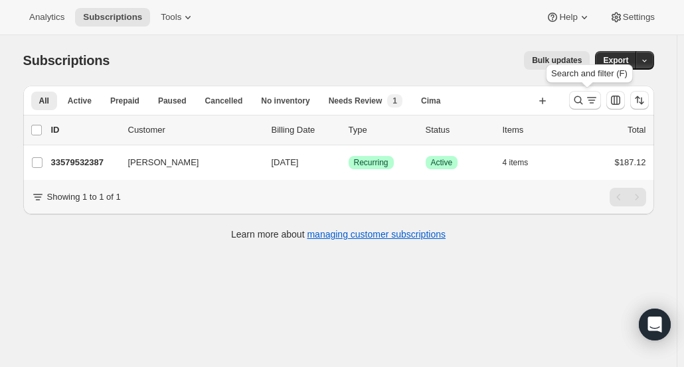
click at [580, 106] on icon "Search and filter results" at bounding box center [578, 100] width 13 height 13
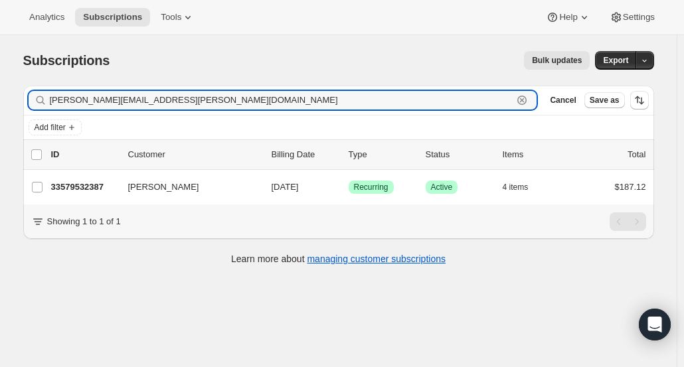
click at [529, 98] on icon "button" at bounding box center [521, 100] width 13 height 13
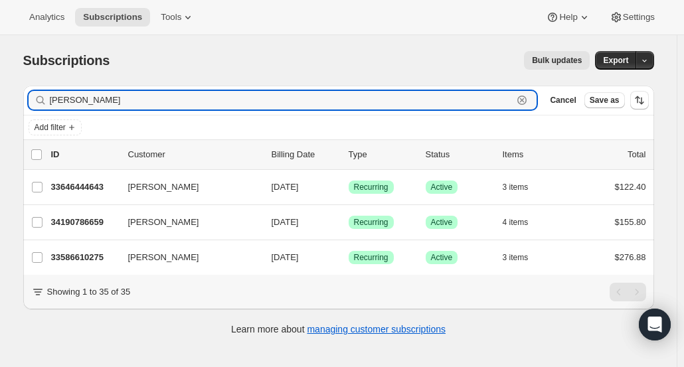
type input "[PERSON_NAME]"
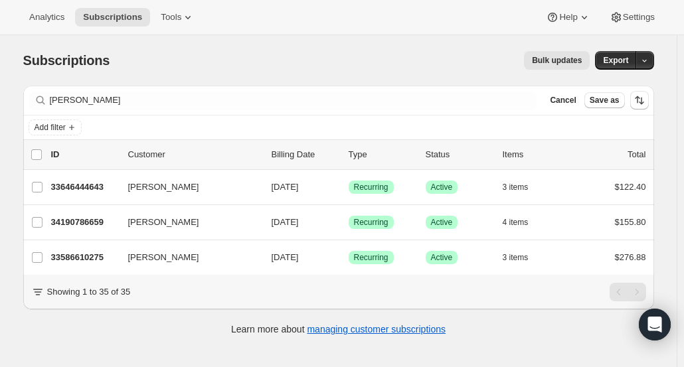
click at [163, 220] on span "[PERSON_NAME]" at bounding box center [163, 222] width 71 height 13
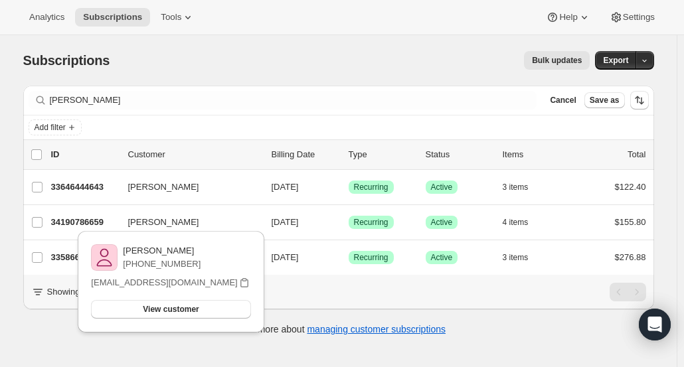
click at [92, 222] on p "34190786659" at bounding box center [84, 222] width 66 height 13
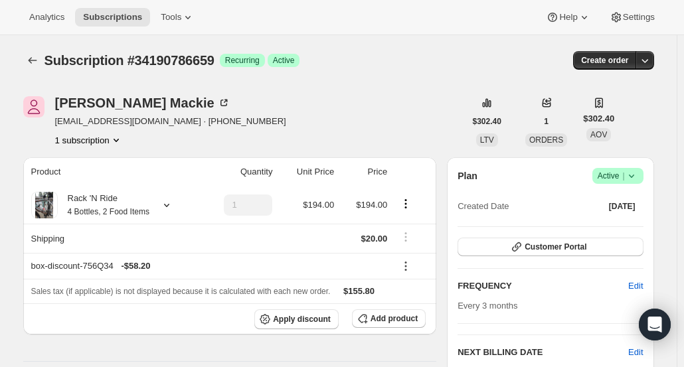
click at [121, 101] on div "[PERSON_NAME]" at bounding box center [142, 102] width 175 height 13
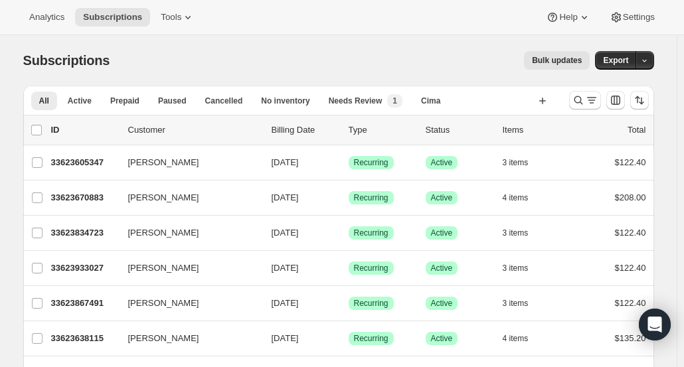
click at [580, 102] on icon "Search and filter results" at bounding box center [578, 100] width 13 height 13
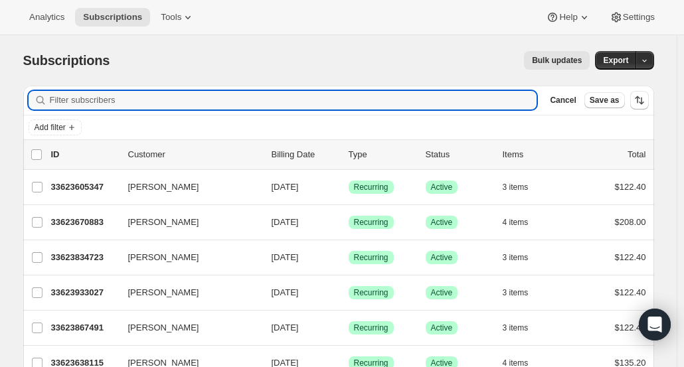
paste input "felecia.bruessel@gmail.com"
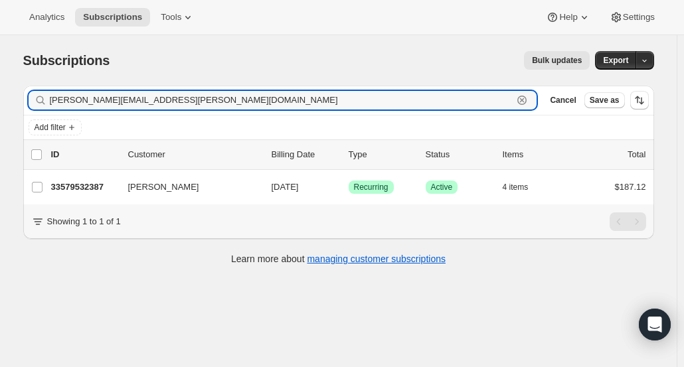
drag, startPoint x: 182, startPoint y: 102, endPoint x: -20, endPoint y: 89, distance: 202.3
click at [0, 89] on html "Analytics Subscriptions Tools Help Settings Skip to content Subscriptions. This…" at bounding box center [342, 183] width 684 height 367
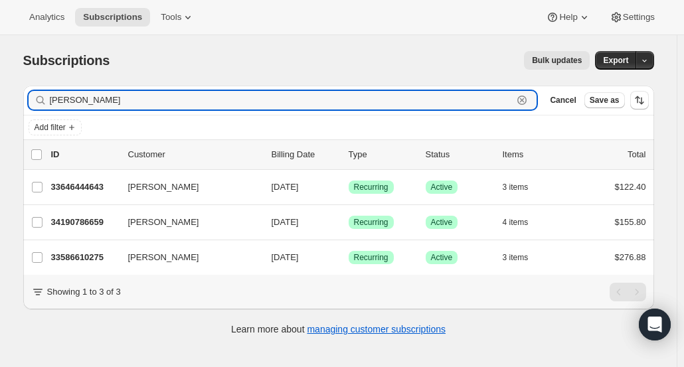
type input "Jennifer Mac"
click at [76, 224] on p "34190786659" at bounding box center [84, 222] width 66 height 13
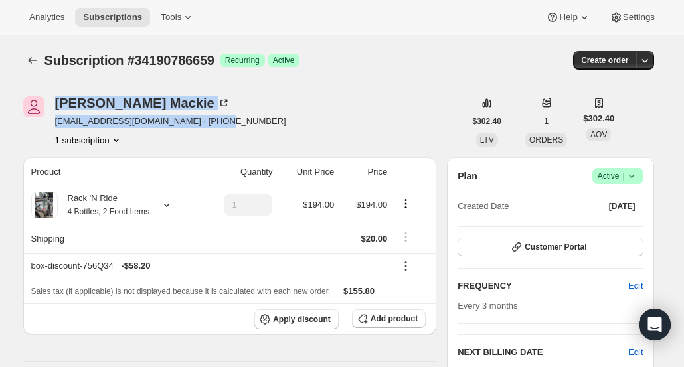
drag, startPoint x: 238, startPoint y: 127, endPoint x: 60, endPoint y: 102, distance: 179.7
click at [60, 102] on div "Jennifer Mackie jenmargenau@gmail.com · +17732557375 1 subscription" at bounding box center [244, 121] width 442 height 50
copy div "Jennifer Mackie jenmargenau@gmail.com · +17732557375"
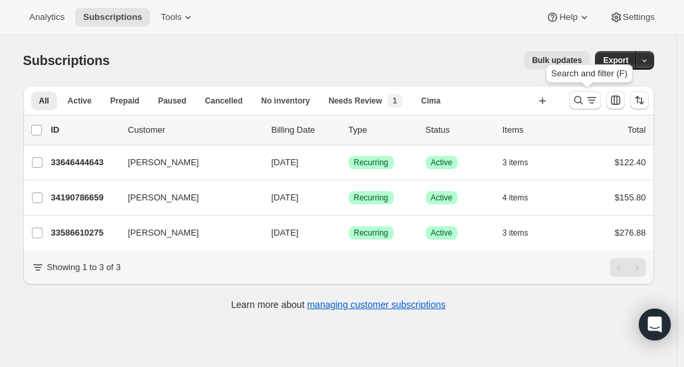
click at [579, 98] on icon "Search and filter results" at bounding box center [578, 100] width 13 height 13
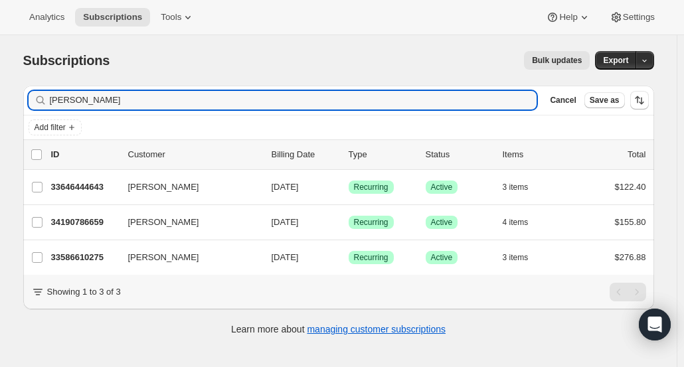
click at [567, 104] on span "Cancel" at bounding box center [563, 100] width 26 height 11
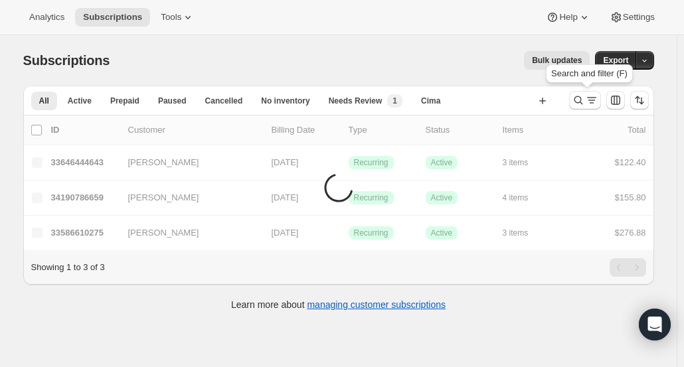
click at [578, 100] on icon "Search and filter results" at bounding box center [578, 100] width 9 height 9
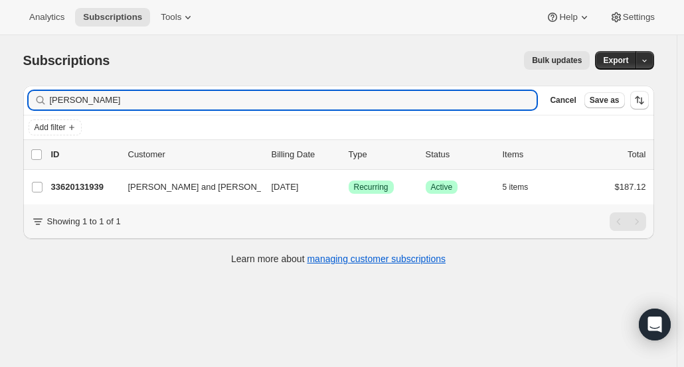
type input "Gary Aiello"
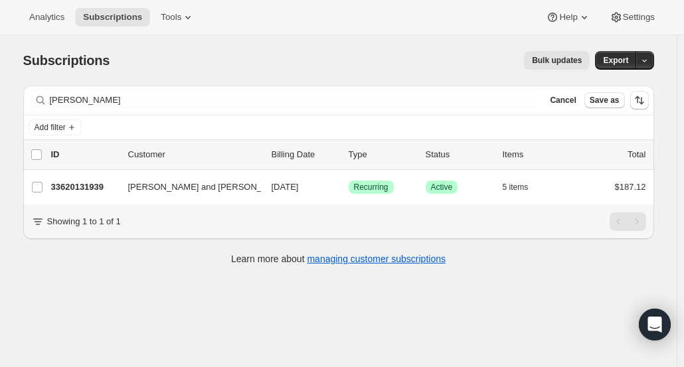
click at [70, 182] on p "33620131939" at bounding box center [84, 187] width 66 height 13
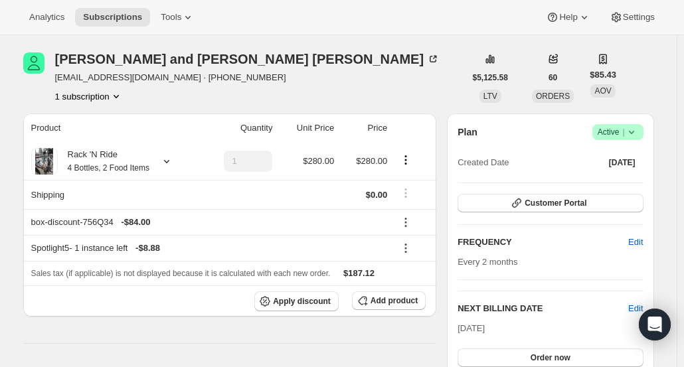
scroll to position [43, 0]
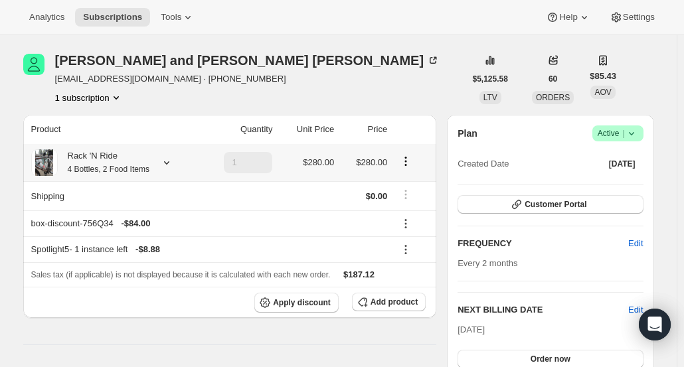
click at [145, 163] on div "Rack 'N Ride 4 Bottles, 2 Food Items" at bounding box center [104, 162] width 92 height 27
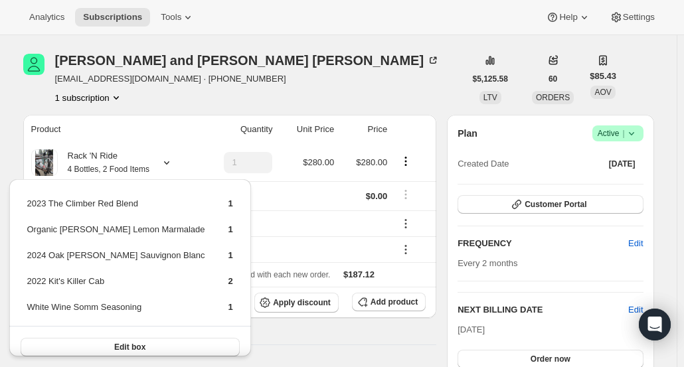
click at [86, 66] on div "Gary and Janette Aiello" at bounding box center [247, 60] width 385 height 13
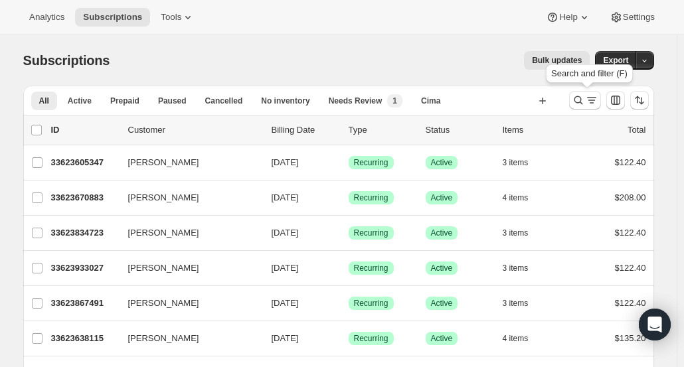
click at [580, 97] on icon "Search and filter results" at bounding box center [578, 100] width 13 height 13
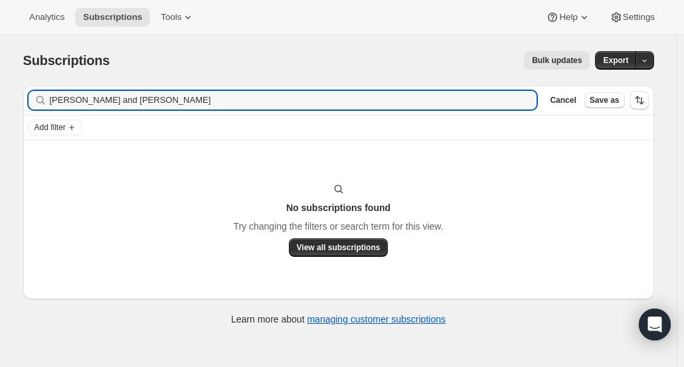
drag, startPoint x: 118, startPoint y: 100, endPoint x: 27, endPoint y: 88, distance: 92.4
click at [27, 88] on div "Filter subscribers [PERSON_NAME] and [PERSON_NAME] Clear Cancel Save as" at bounding box center [338, 100] width 631 height 29
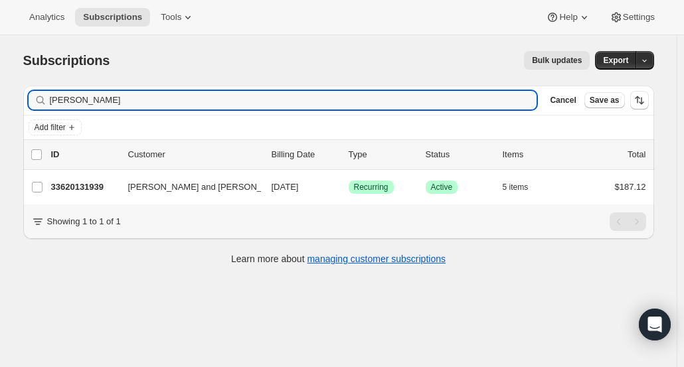
type input "[PERSON_NAME]"
click at [93, 185] on p "33620131939" at bounding box center [84, 187] width 66 height 13
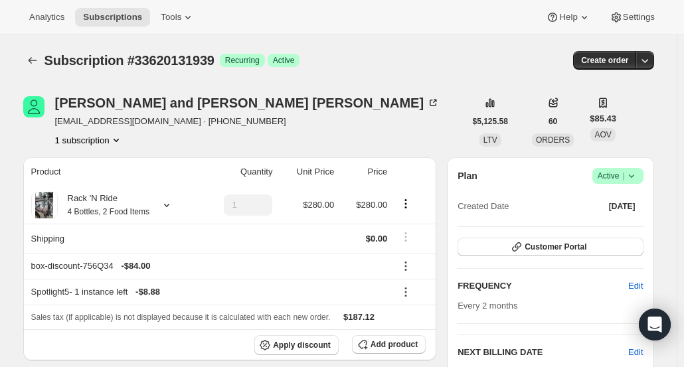
click at [526, 255] on button "Customer Portal" at bounding box center [550, 247] width 185 height 19
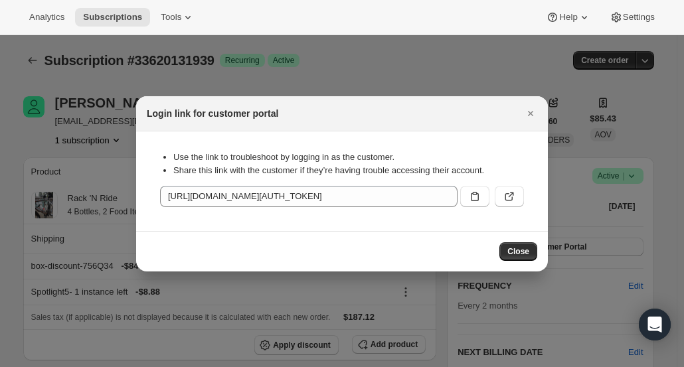
click at [511, 195] on icon ":rck:" at bounding box center [509, 196] width 13 height 13
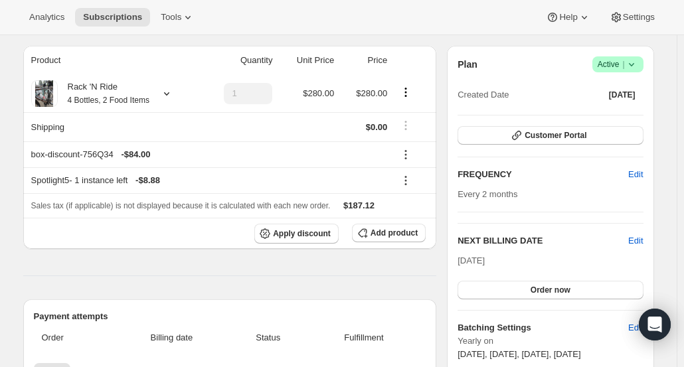
scroll to position [110, 0]
